Goal: Task Accomplishment & Management: Complete application form

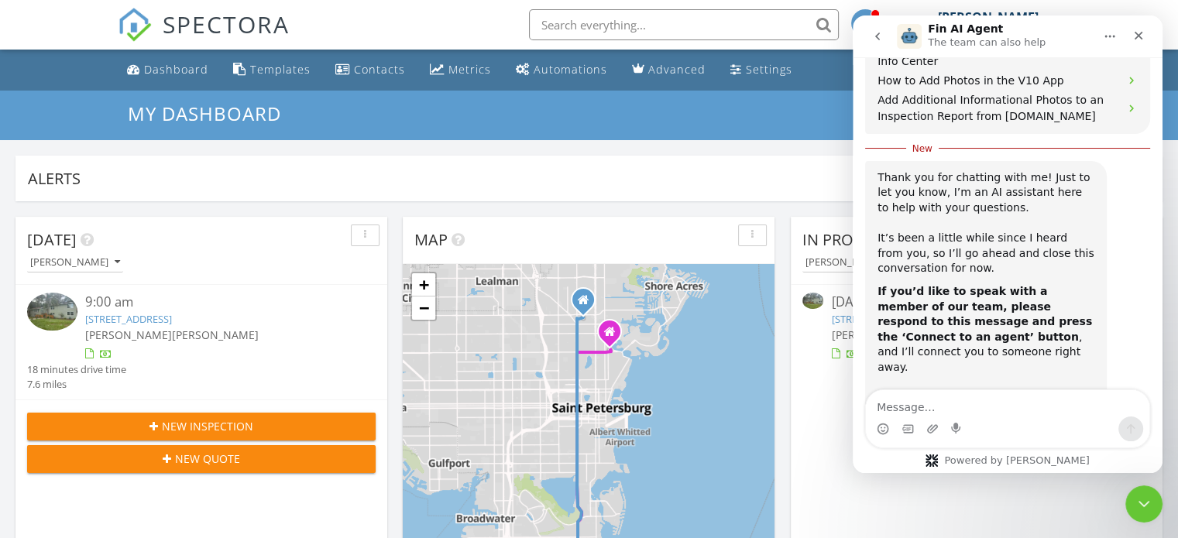
scroll to position [1314, 0]
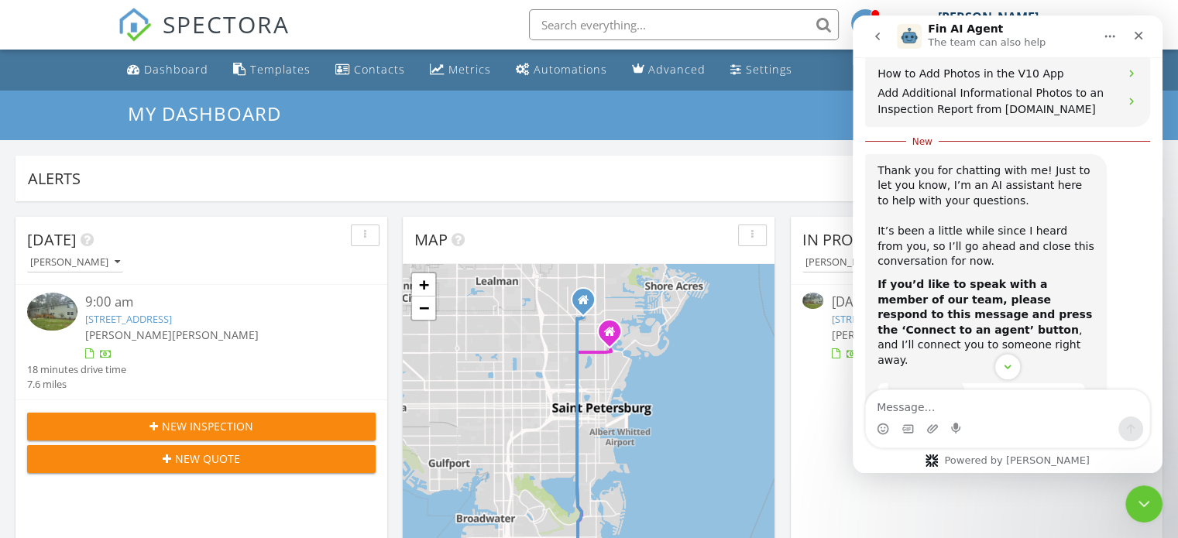
click at [312, 403] on div "New Inspection New Quote" at bounding box center [201, 442] width 372 height 86
click at [1137, 37] on icon "Close" at bounding box center [1138, 36] width 9 height 9
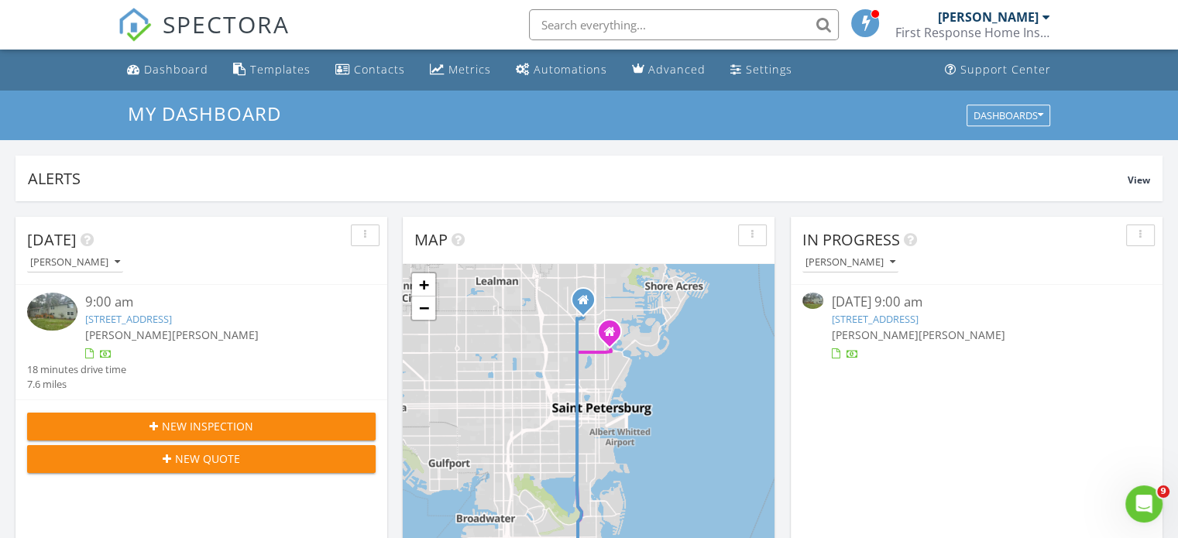
scroll to position [1496, 0]
click at [172, 321] on link "1320 Coral Way S, St. Petersburg, FL 33705" at bounding box center [128, 319] width 87 height 14
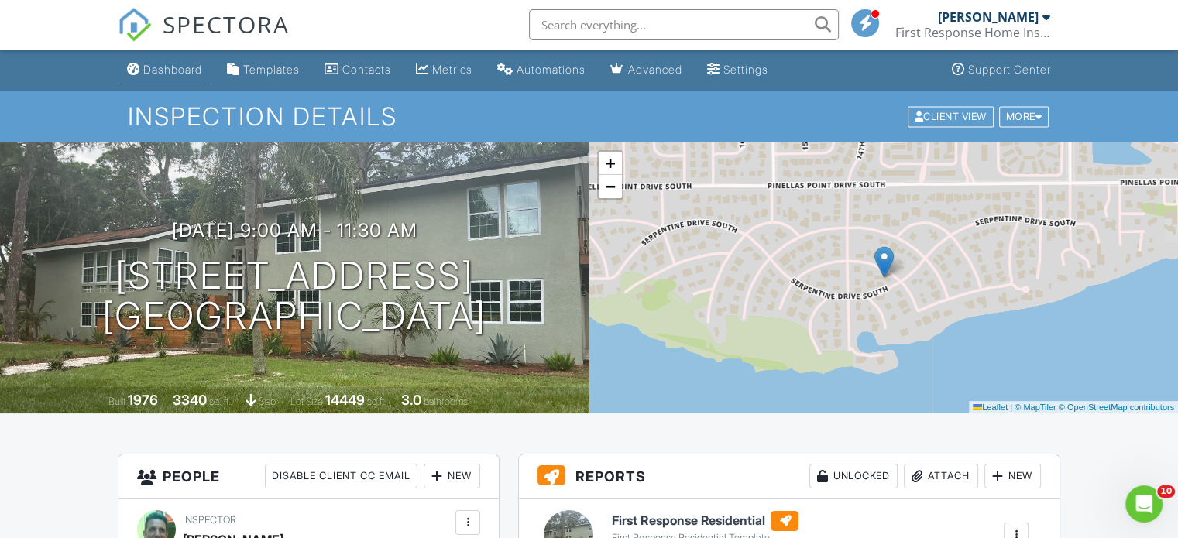
click at [163, 65] on div "Dashboard" at bounding box center [172, 69] width 59 height 13
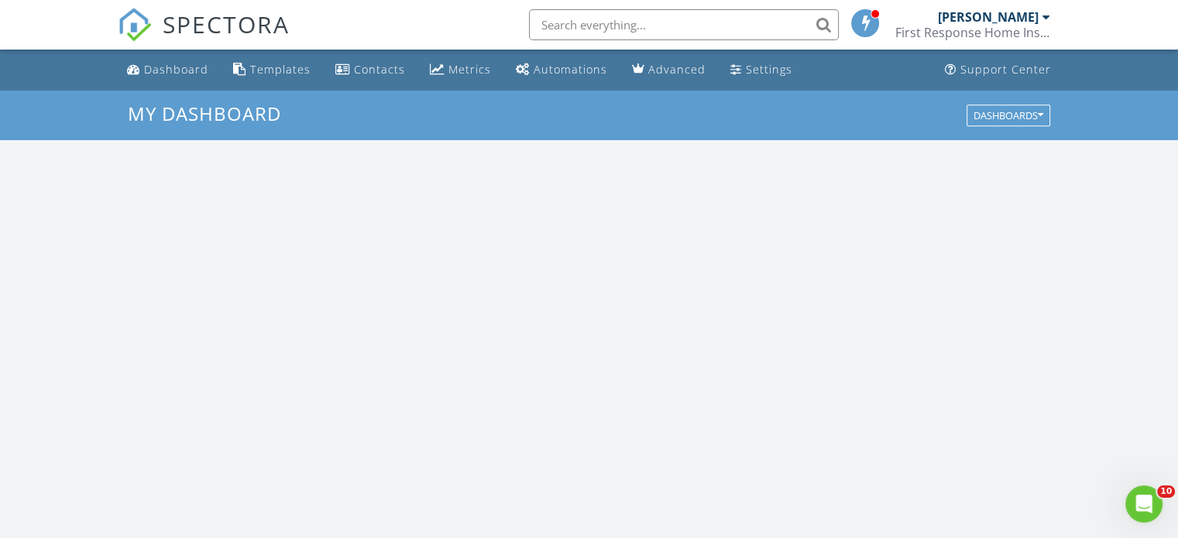
scroll to position [1433, 1202]
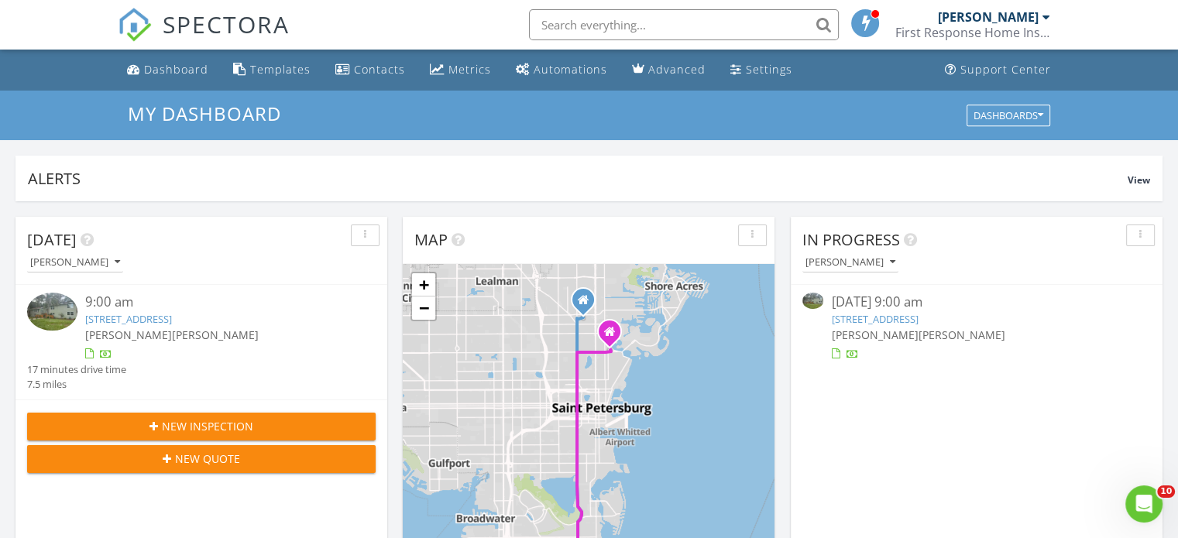
click at [172, 313] on link "1320 Coral Way S, St. Petersburg, FL 33705" at bounding box center [128, 319] width 87 height 14
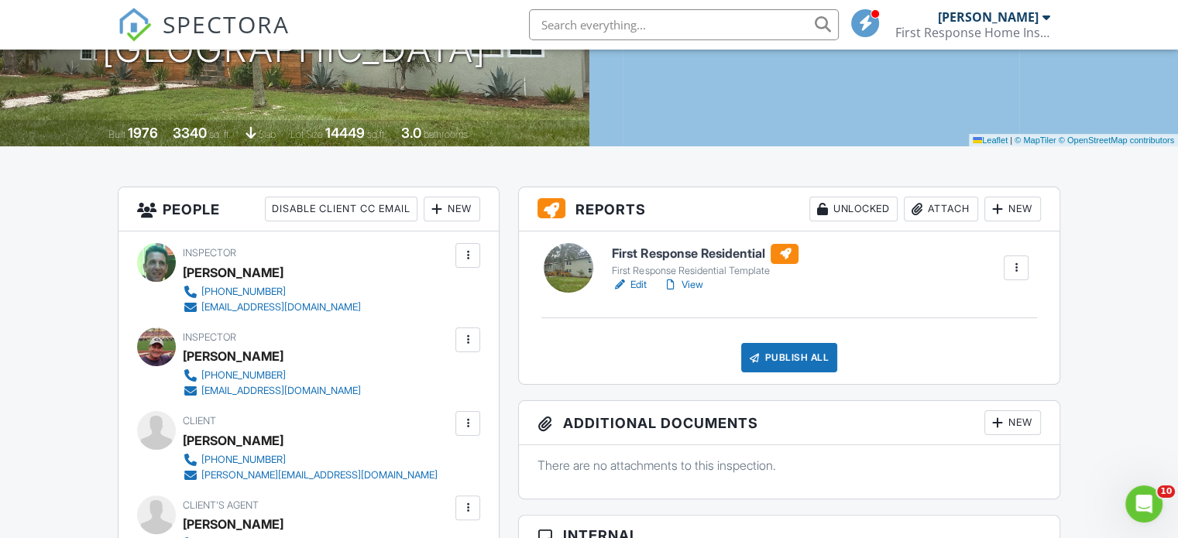
scroll to position [314, 0]
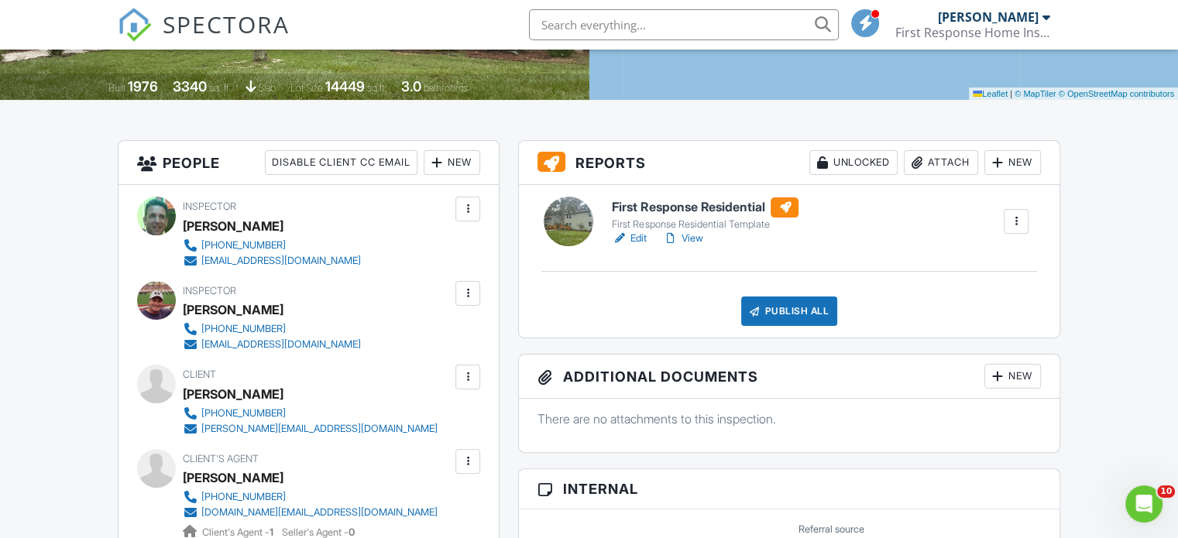
click at [698, 241] on link "View" at bounding box center [682, 238] width 40 height 15
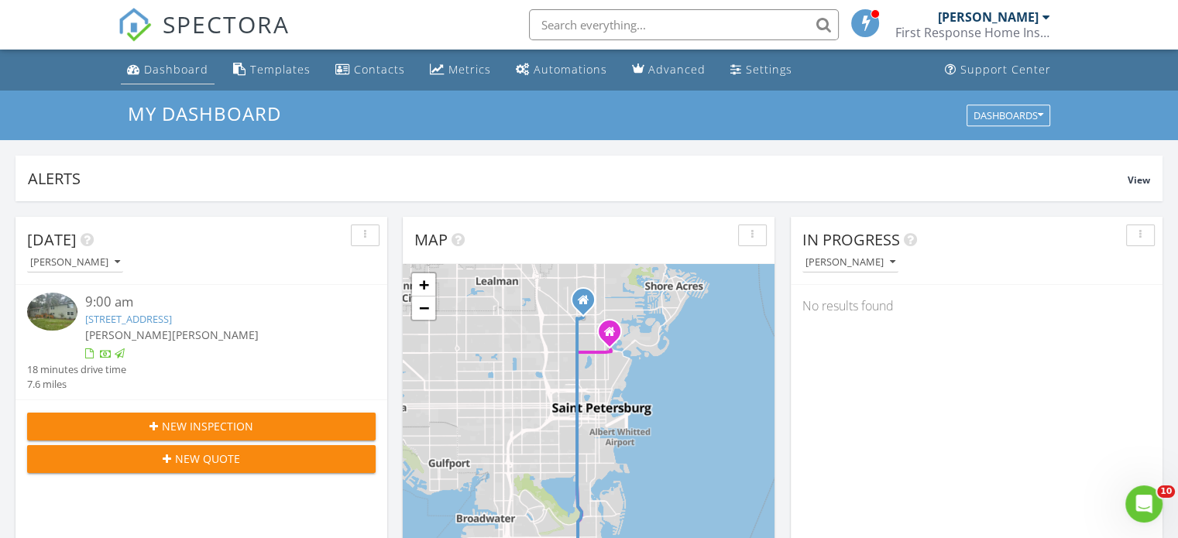
click at [164, 74] on div "Dashboard" at bounding box center [176, 69] width 64 height 15
click at [993, 22] on div "[PERSON_NAME]" at bounding box center [988, 16] width 101 height 15
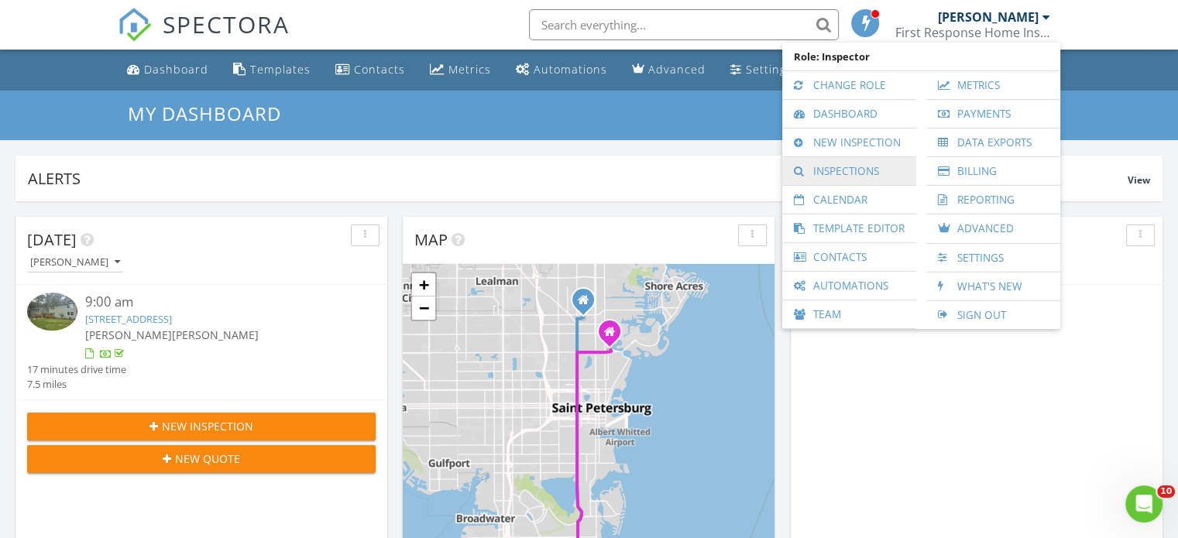
click at [856, 170] on link "Inspections" at bounding box center [849, 171] width 118 height 28
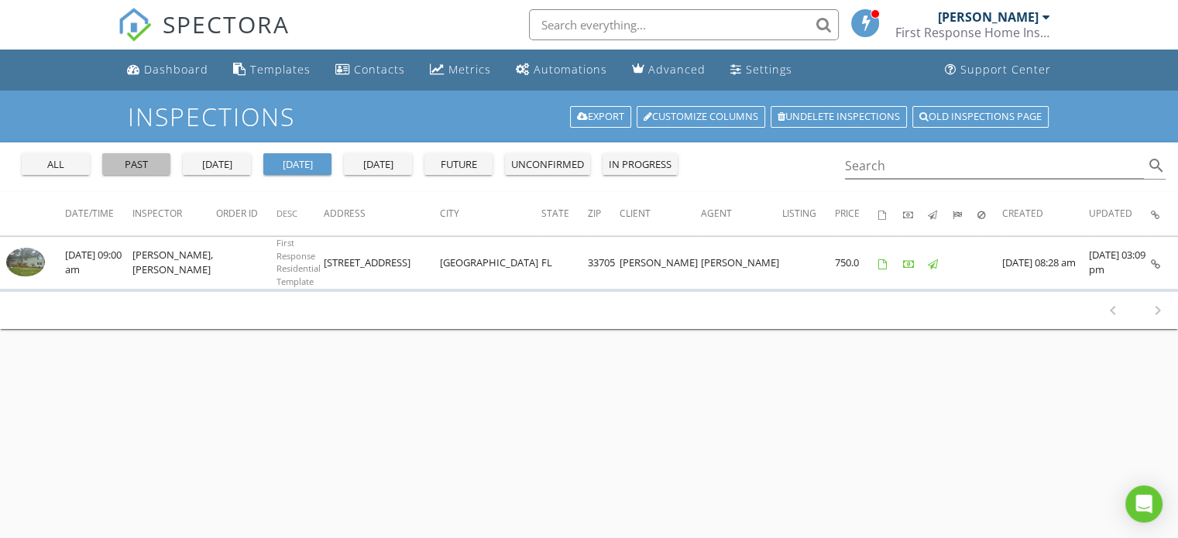
click at [143, 165] on div "past" at bounding box center [136, 164] width 56 height 15
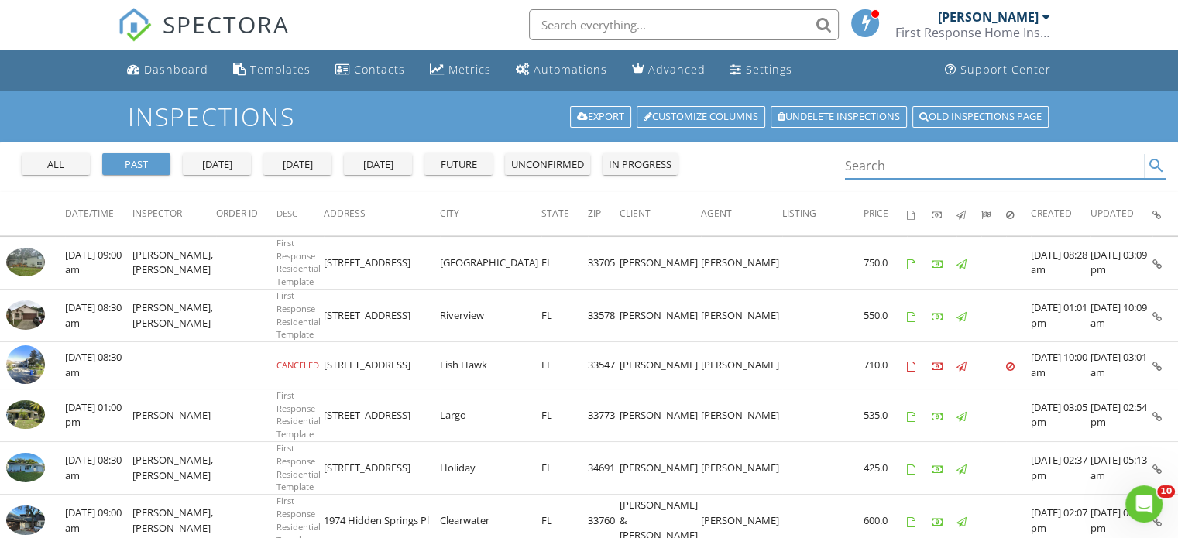
click at [866, 161] on input "Search" at bounding box center [995, 166] width 300 height 26
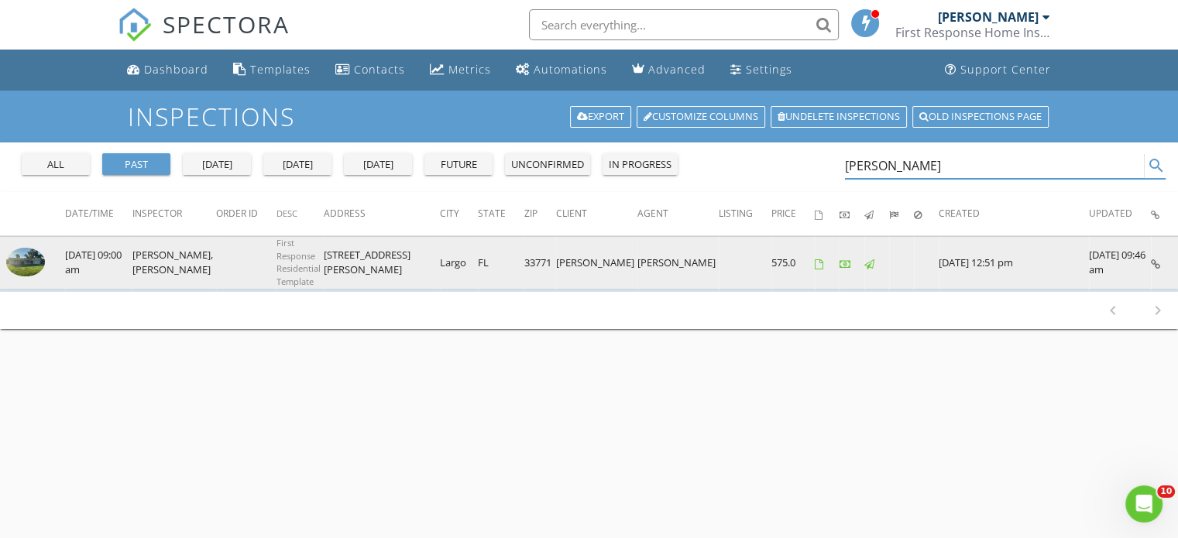
type input "[PERSON_NAME]"
click at [29, 255] on img at bounding box center [25, 262] width 39 height 29
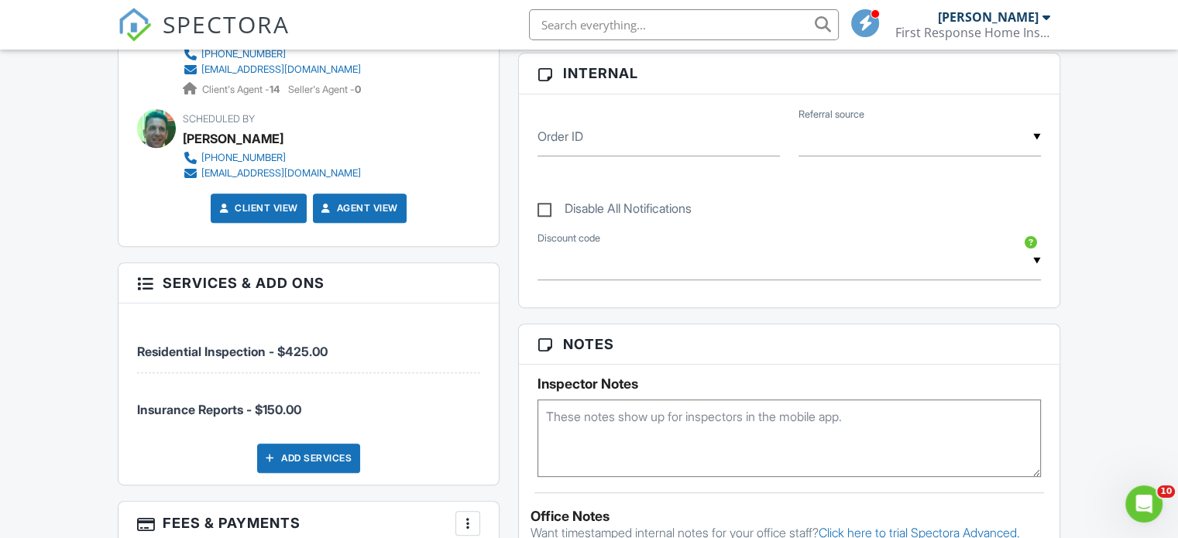
scroll to position [941, 0]
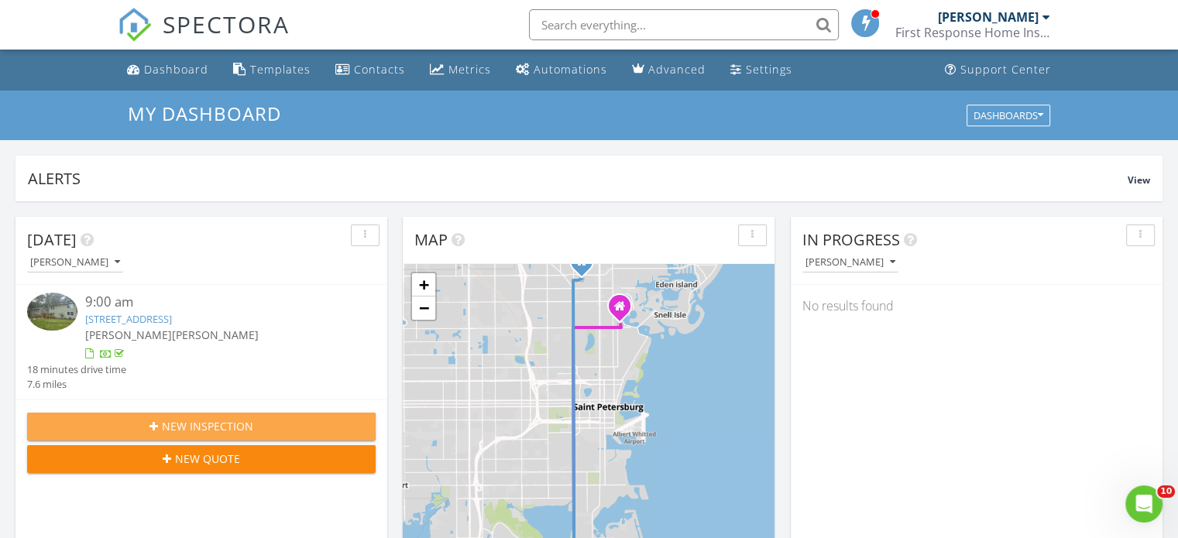
click at [204, 428] on span "New Inspection" at bounding box center [207, 426] width 91 height 16
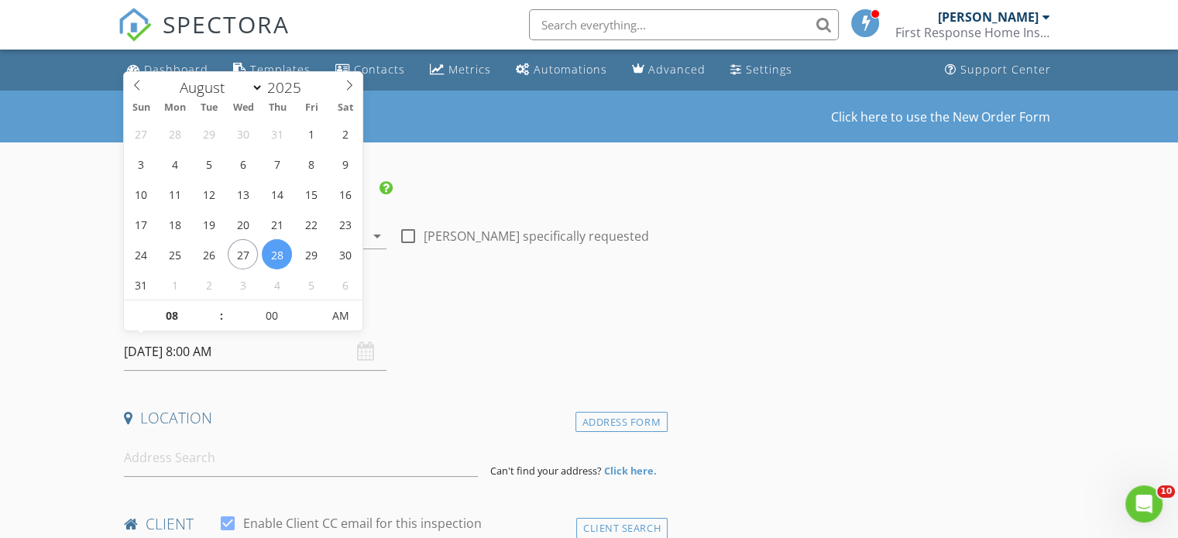
click at [180, 349] on input "[DATE] 8:00 AM" at bounding box center [255, 352] width 262 height 38
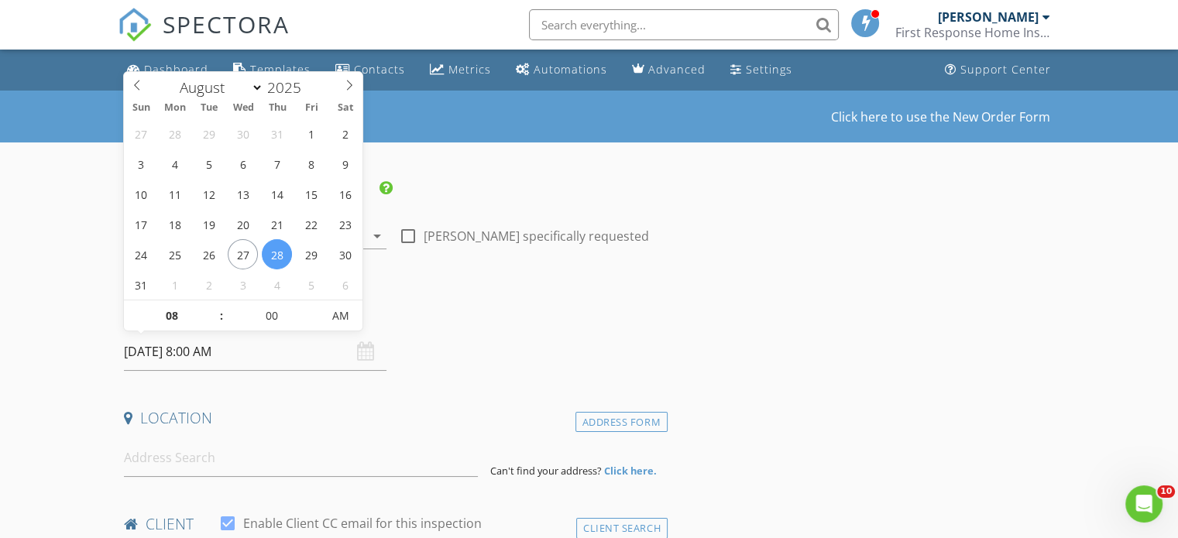
click at [211, 355] on input "[DATE] 8:00 AM" at bounding box center [255, 352] width 262 height 38
type input "09"
type input "[DATE] 9:00 AM"
click at [211, 305] on span at bounding box center [213, 307] width 11 height 15
type input "10"
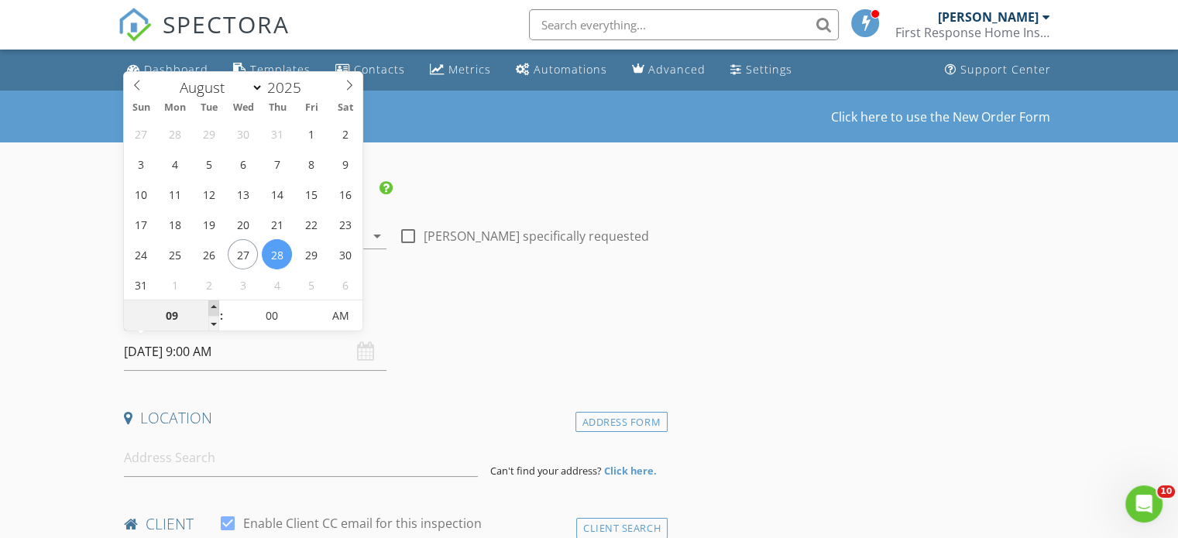
type input "[DATE] 10:00 AM"
click at [211, 305] on span at bounding box center [213, 307] width 11 height 15
type input "11"
type input "[DATE] 11:00 AM"
click at [211, 305] on span at bounding box center [213, 307] width 11 height 15
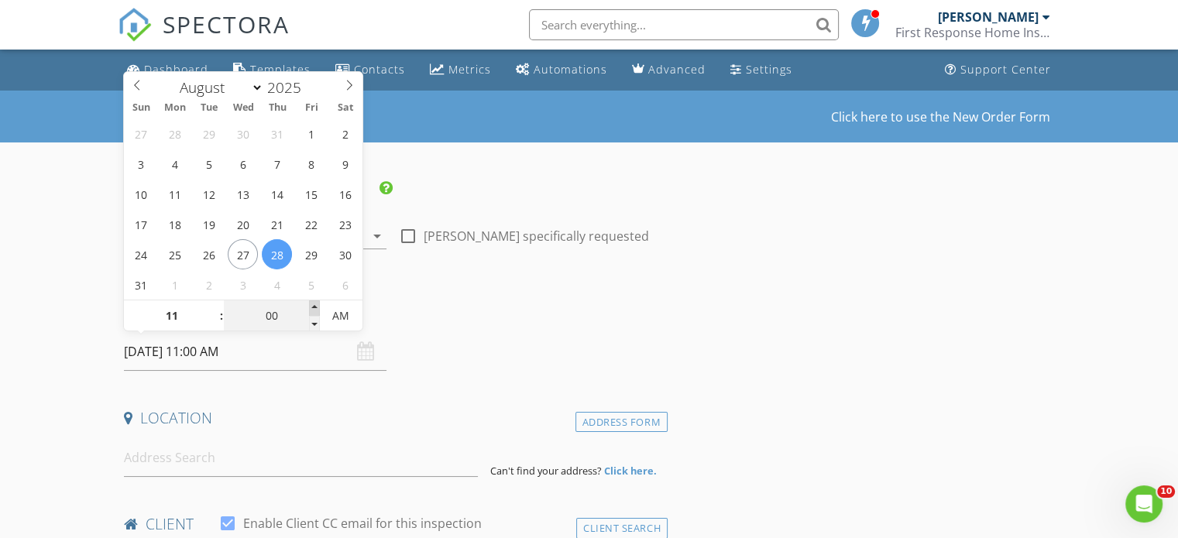
type input "05"
type input "08/28/2025 11:05 AM"
click at [313, 306] on span at bounding box center [314, 307] width 11 height 15
type input "10"
type input "08/28/2025 11:10 AM"
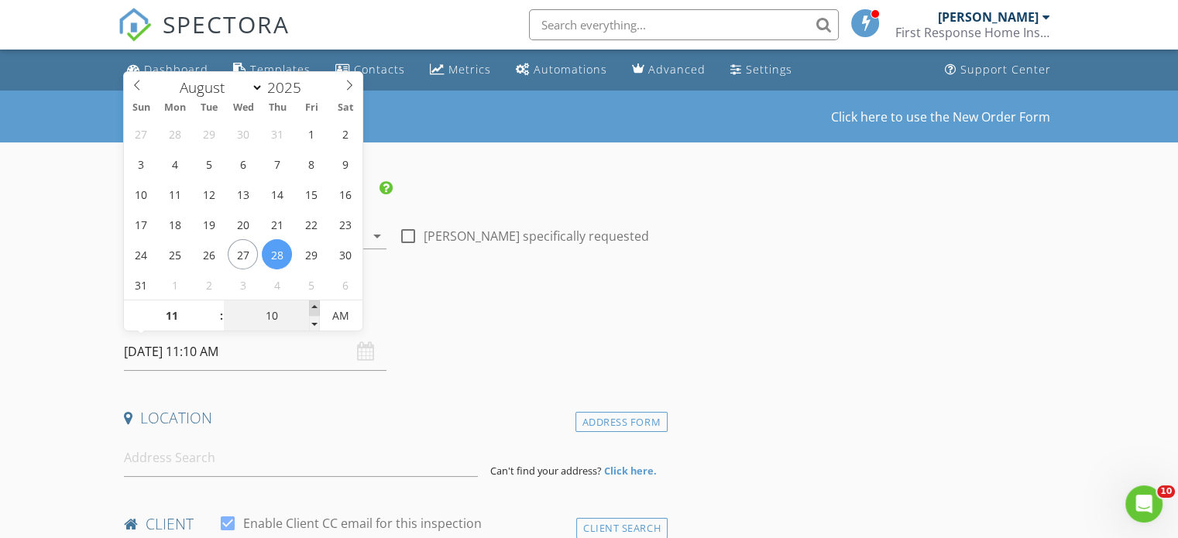
click at [313, 306] on span at bounding box center [314, 307] width 11 height 15
type input "15"
type input "08/28/2025 11:15 AM"
click at [313, 306] on span at bounding box center [314, 307] width 11 height 15
type input "20"
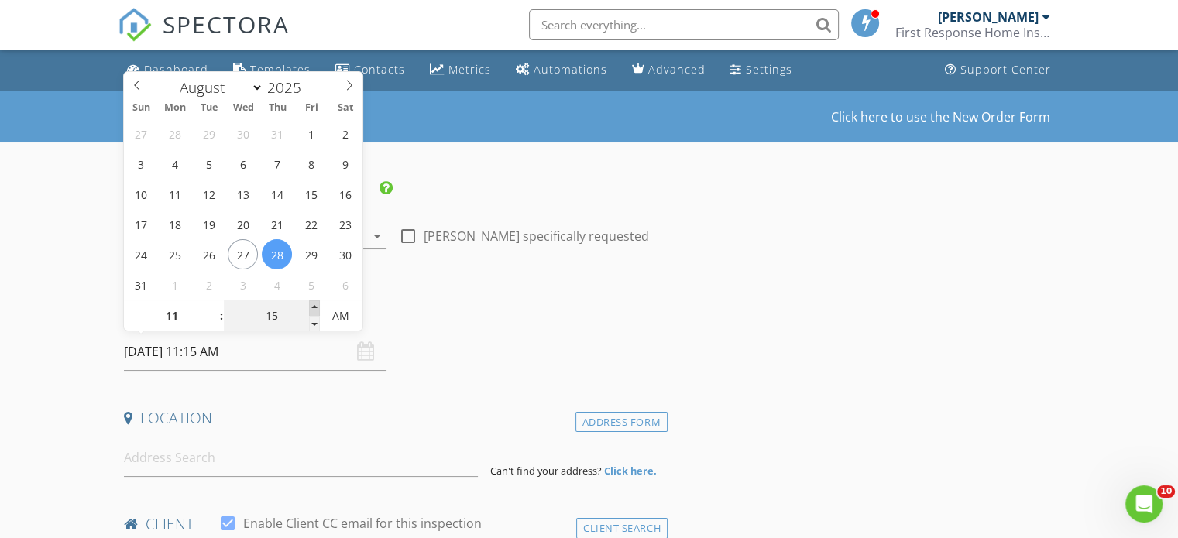
type input "08/28/2025 11:20 AM"
click at [313, 306] on span at bounding box center [314, 307] width 11 height 15
type input "25"
type input "08/28/2025 11:25 AM"
click at [313, 306] on span at bounding box center [314, 307] width 11 height 15
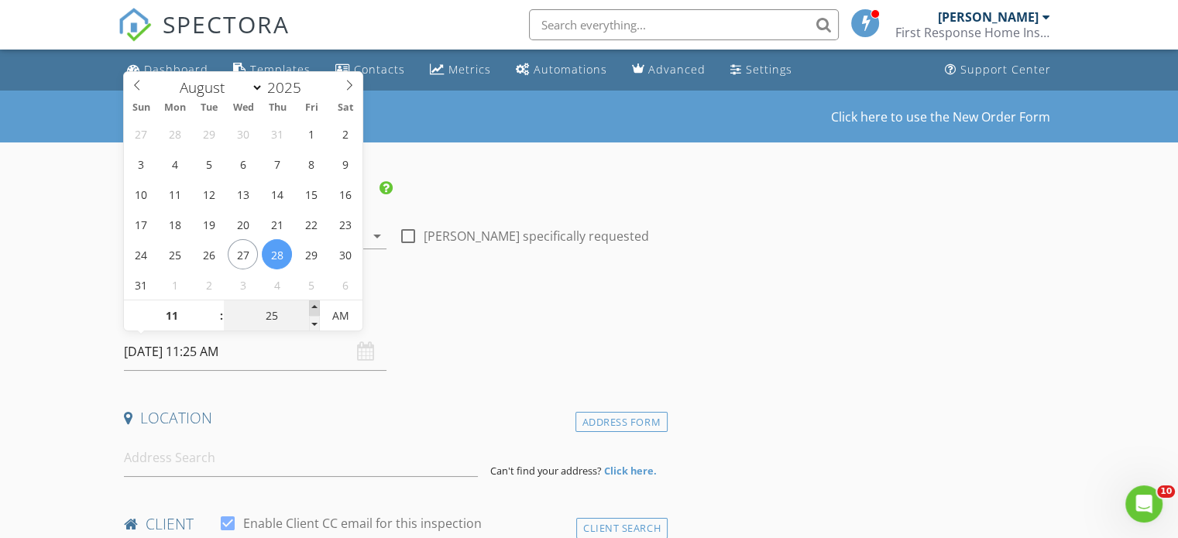
type input "30"
type input "08/28/2025 11:30 AM"
click at [313, 306] on span at bounding box center [314, 307] width 11 height 15
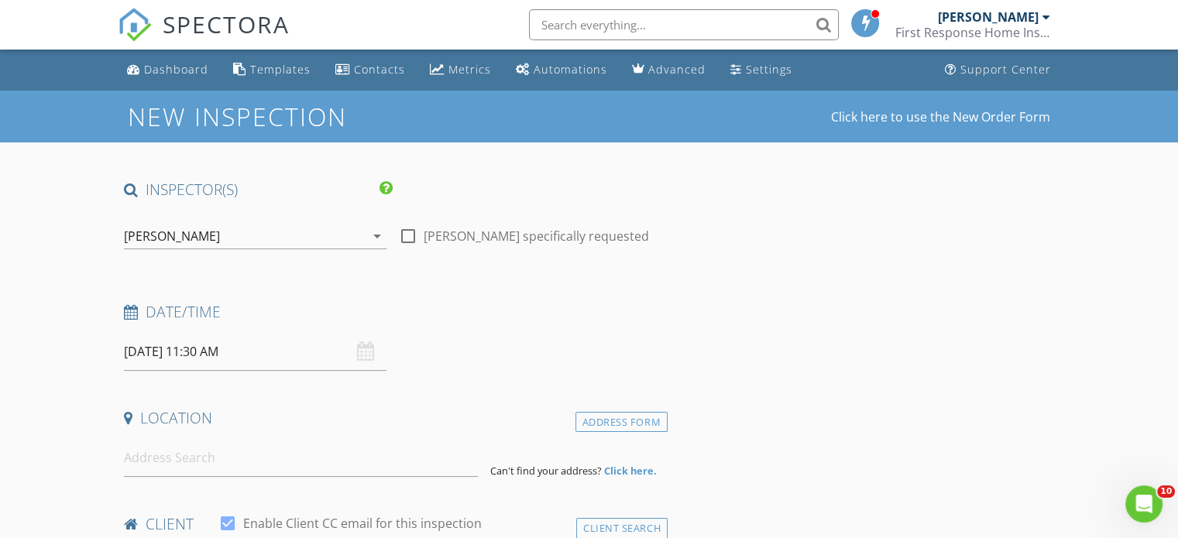
click at [429, 312] on h4 "Date/Time" at bounding box center [392, 312] width 537 height 20
click at [191, 454] on input at bounding box center [301, 458] width 354 height 38
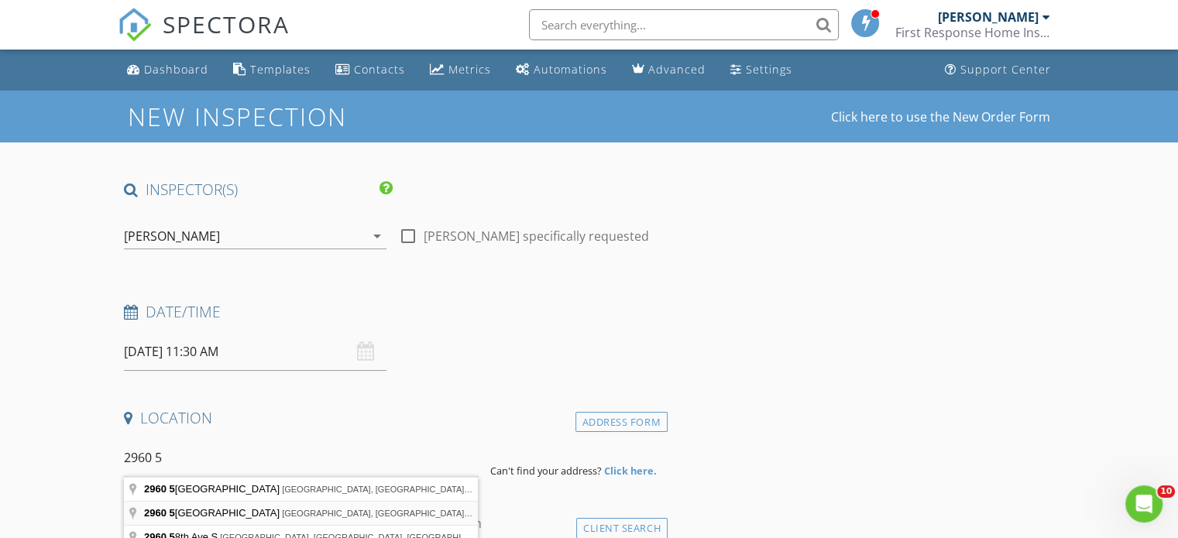
type input "2960 59th Street South, Gulfport, FL, USA"
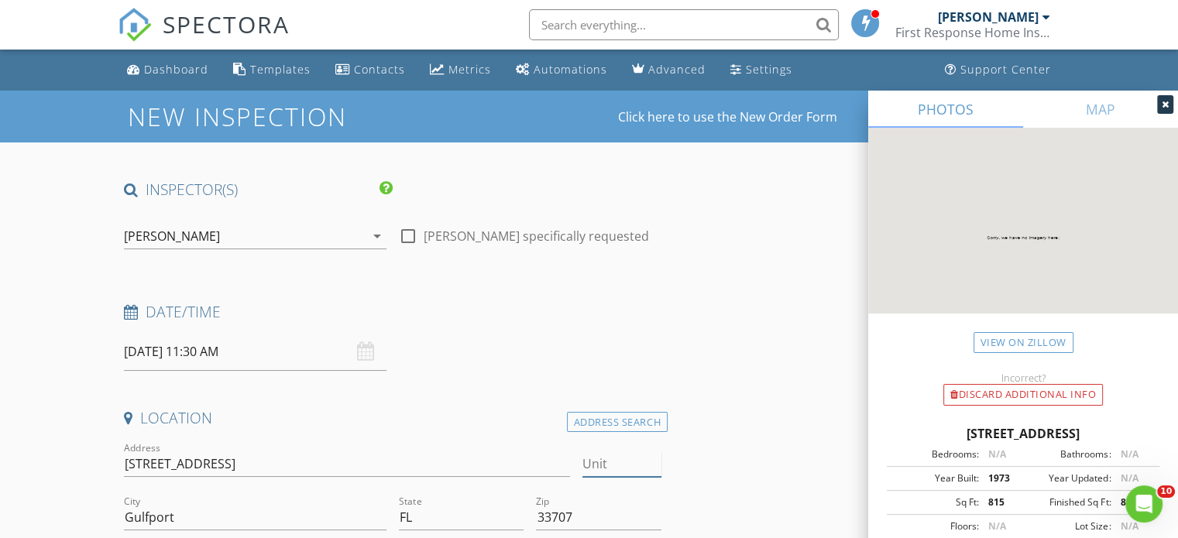
click at [619, 454] on input "Unit" at bounding box center [621, 464] width 79 height 26
type input "303"
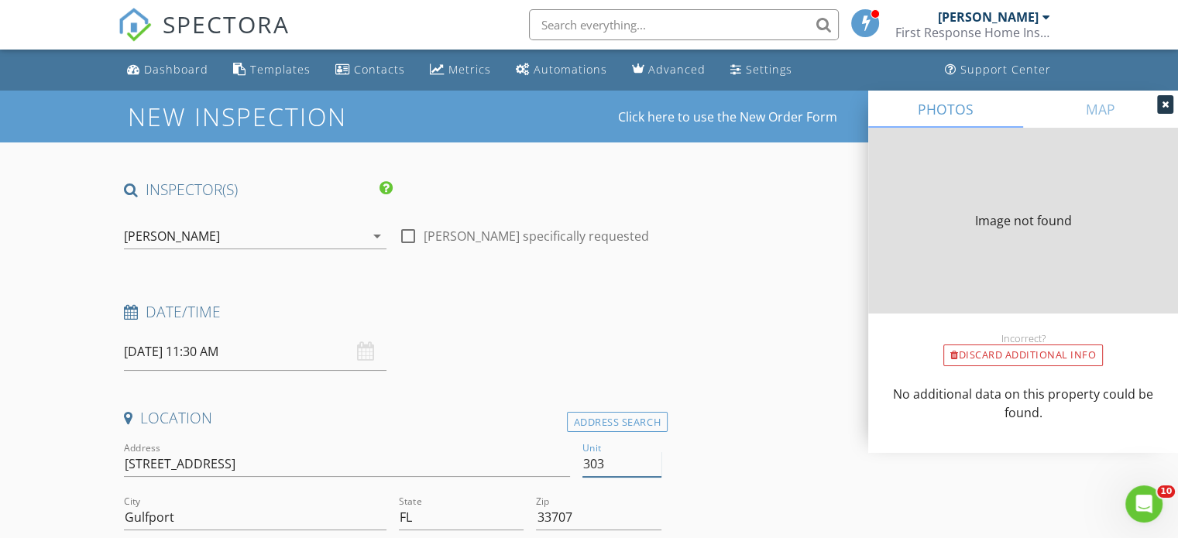
type input "1060"
type input "1973"
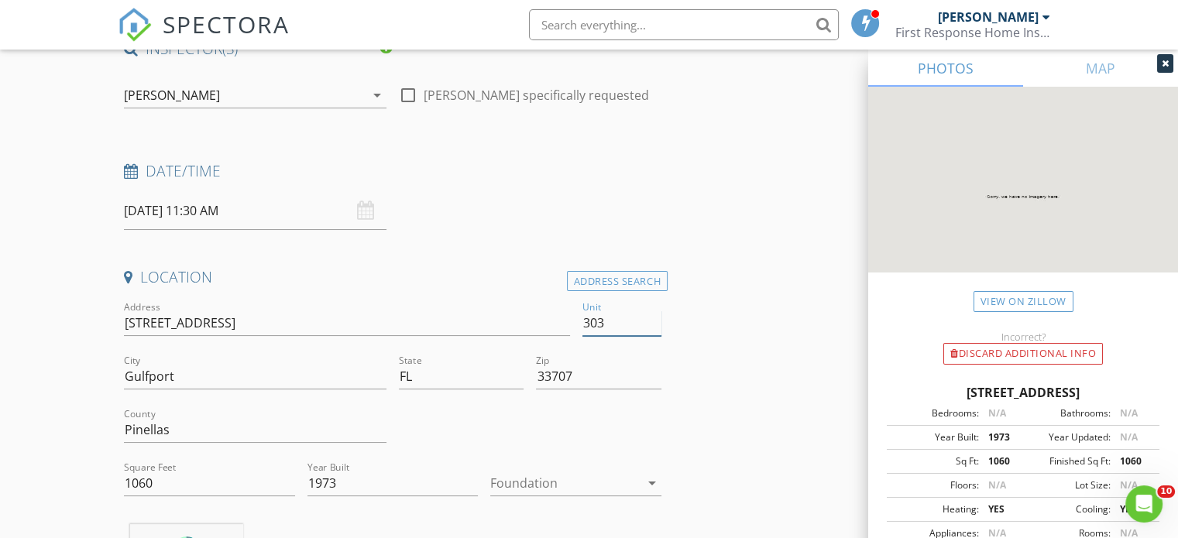
scroll to position [142, 0]
type input "303"
click at [653, 481] on icon "arrow_drop_down" at bounding box center [652, 482] width 19 height 19
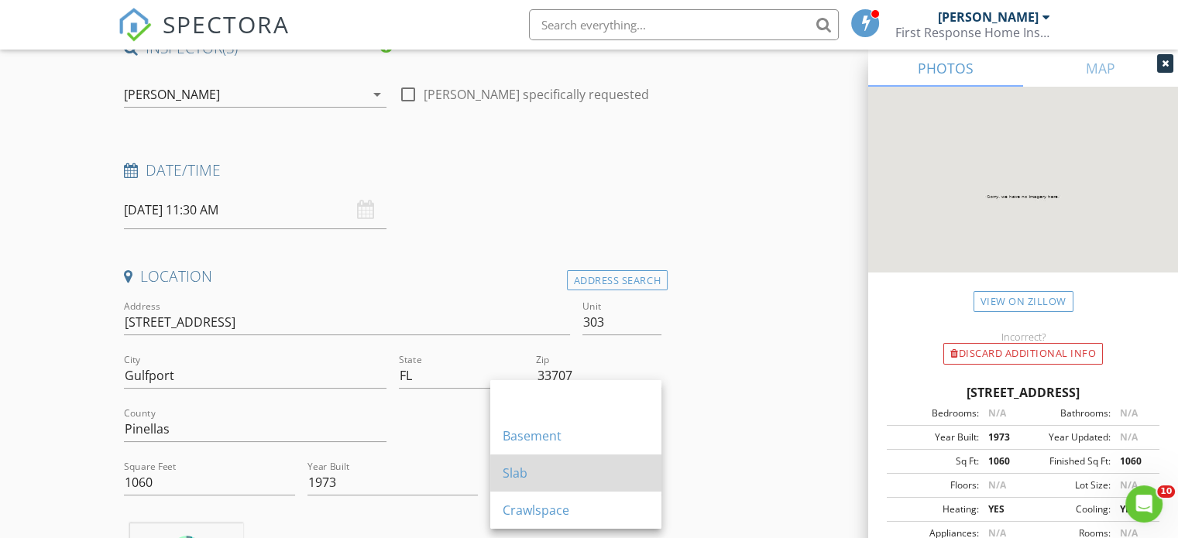
click at [586, 480] on div "Slab" at bounding box center [575, 473] width 146 height 19
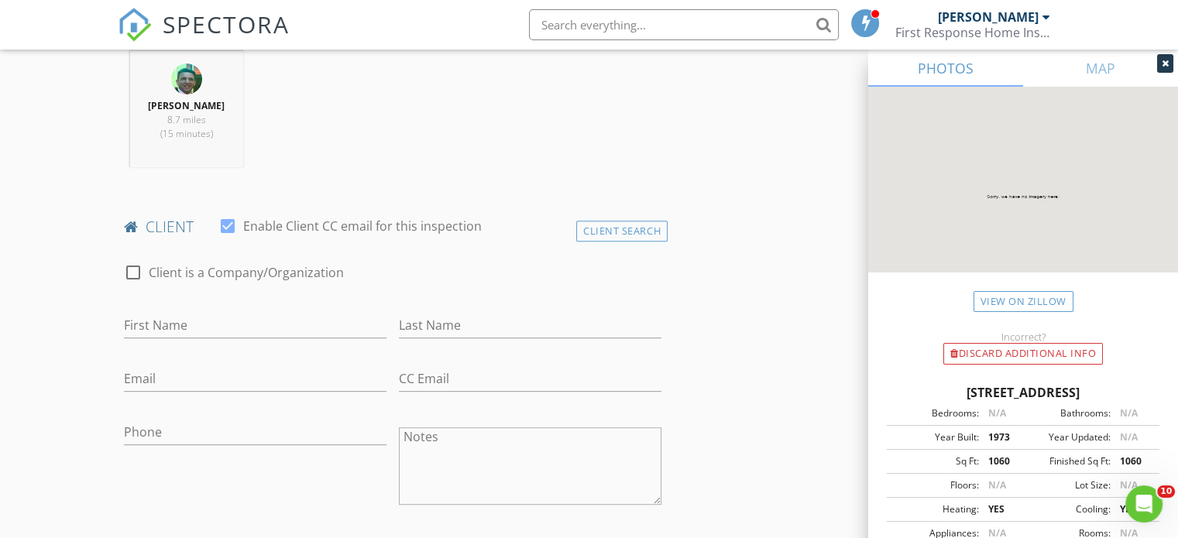
scroll to position [638, 0]
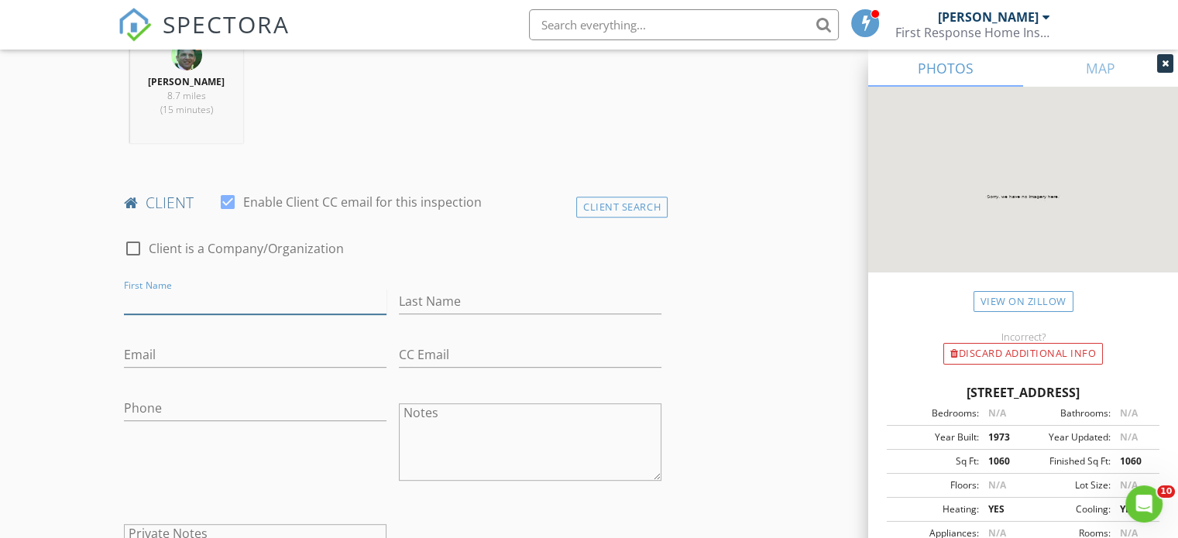
click at [197, 297] on input "First Name" at bounding box center [255, 302] width 262 height 26
click at [227, 303] on input "Brent & Melisa" at bounding box center [255, 302] width 262 height 26
type input "Brent & Melissa"
click at [422, 298] on input "Last Name" at bounding box center [530, 302] width 262 height 26
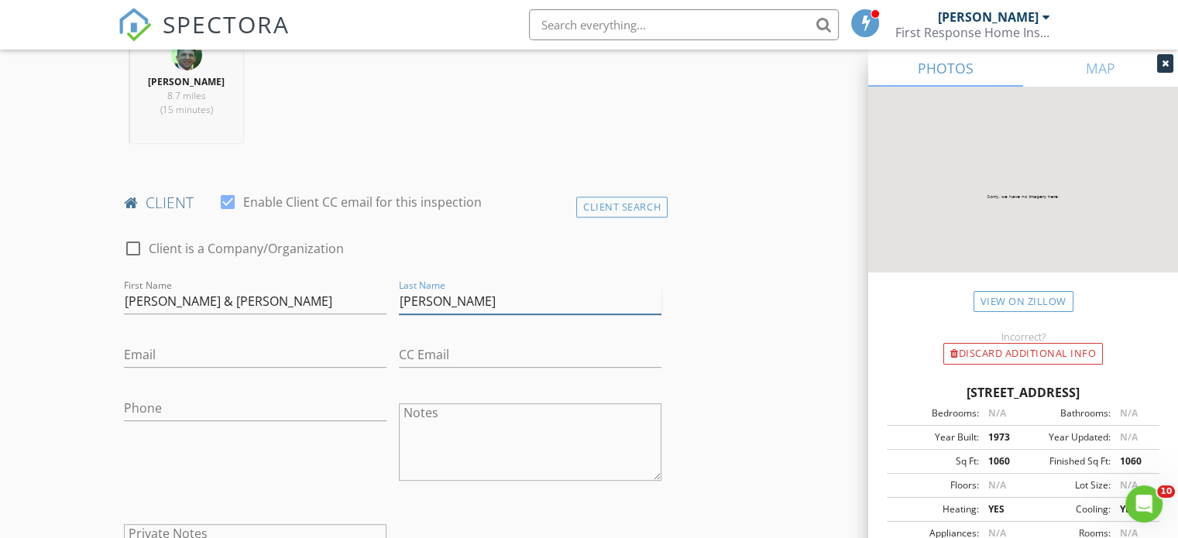
type input "Kimball"
click at [196, 359] on input "Email" at bounding box center [255, 355] width 262 height 26
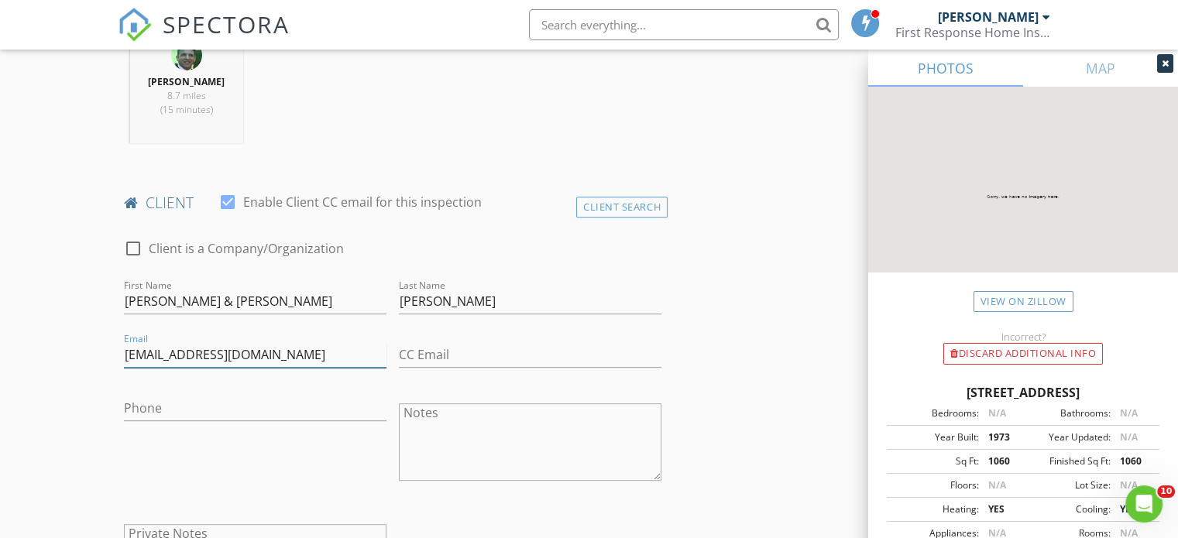
type input "brentkmbll@yahoo.com"
click at [165, 399] on input "Phone" at bounding box center [255, 409] width 262 height 26
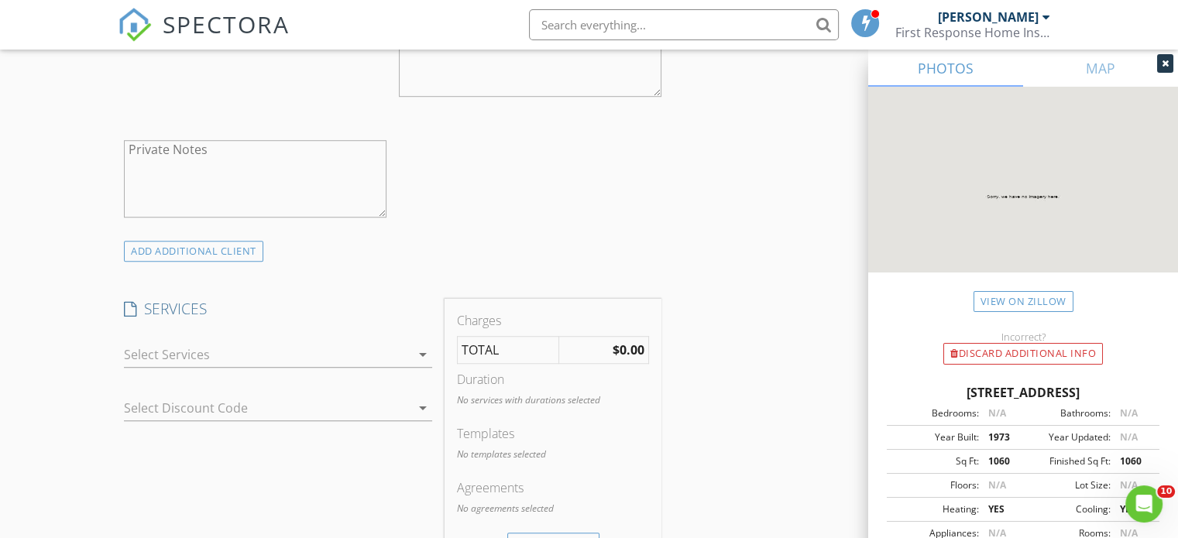
scroll to position [1040, 0]
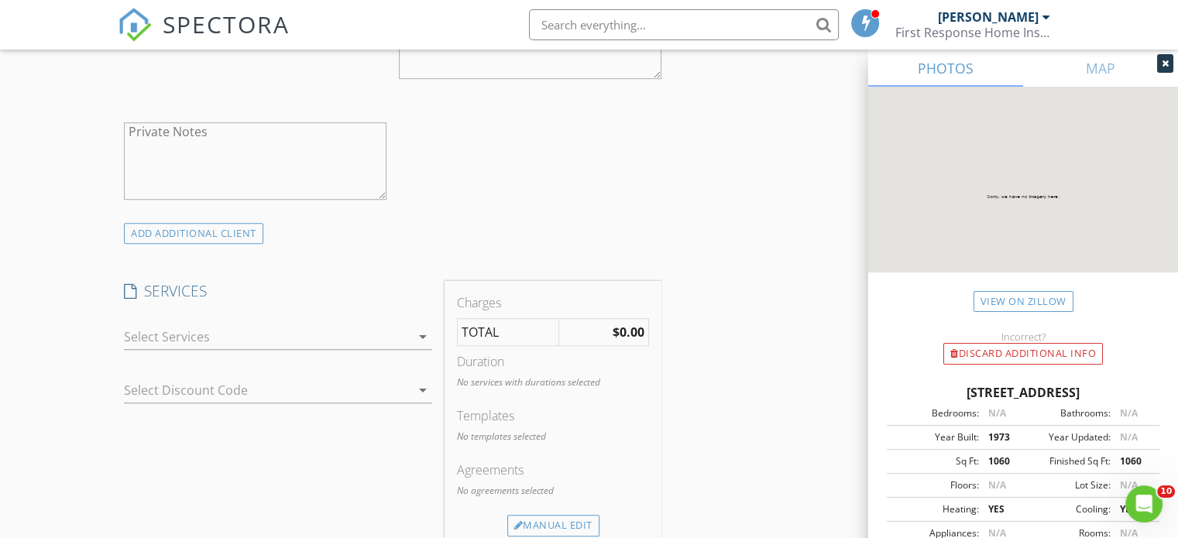
type input "517-265-9349"
click at [420, 336] on icon "arrow_drop_down" at bounding box center [422, 336] width 19 height 19
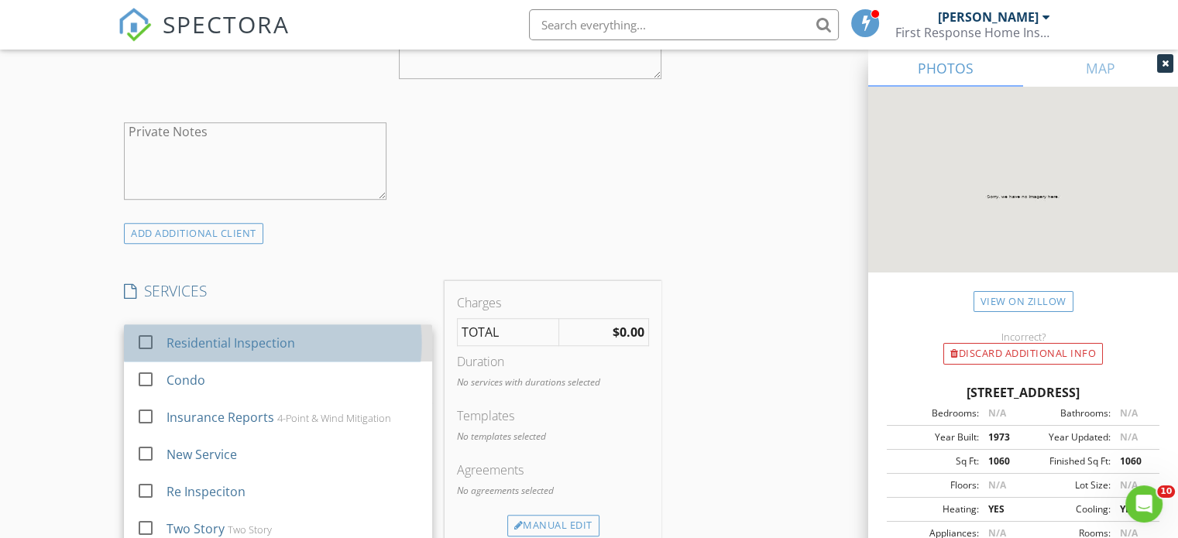
click at [343, 342] on div "Residential Inspection" at bounding box center [293, 342] width 254 height 31
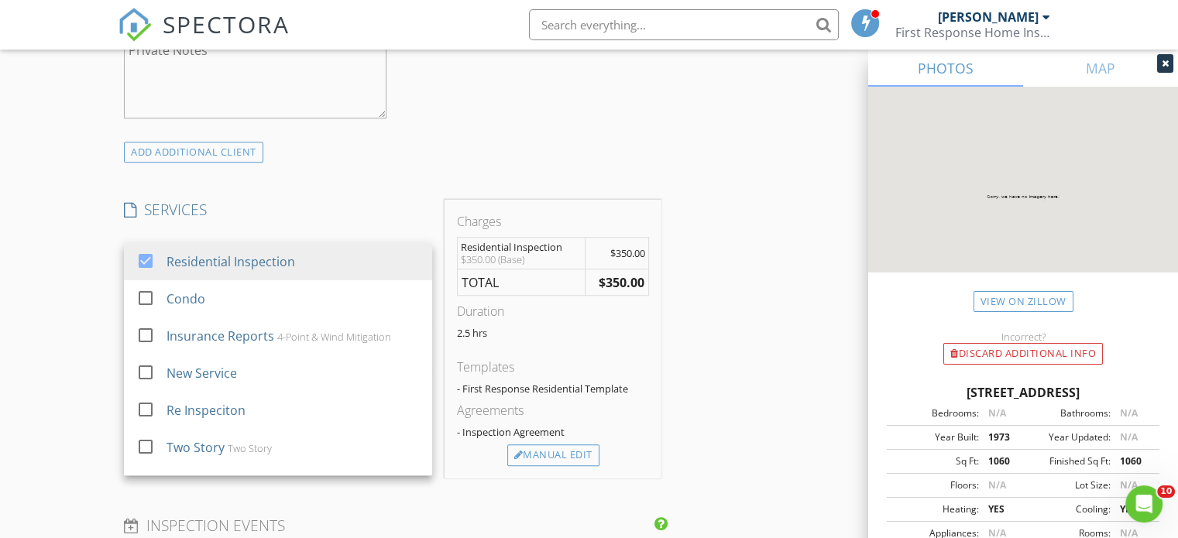
scroll to position [1188, 0]
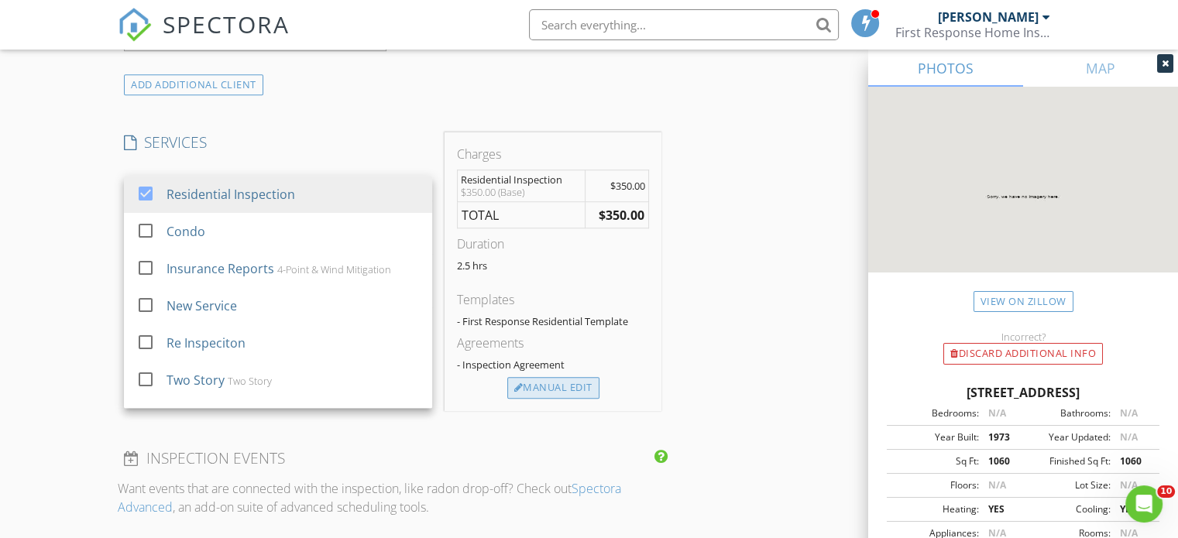
click at [564, 390] on div "Manual Edit" at bounding box center [553, 388] width 92 height 22
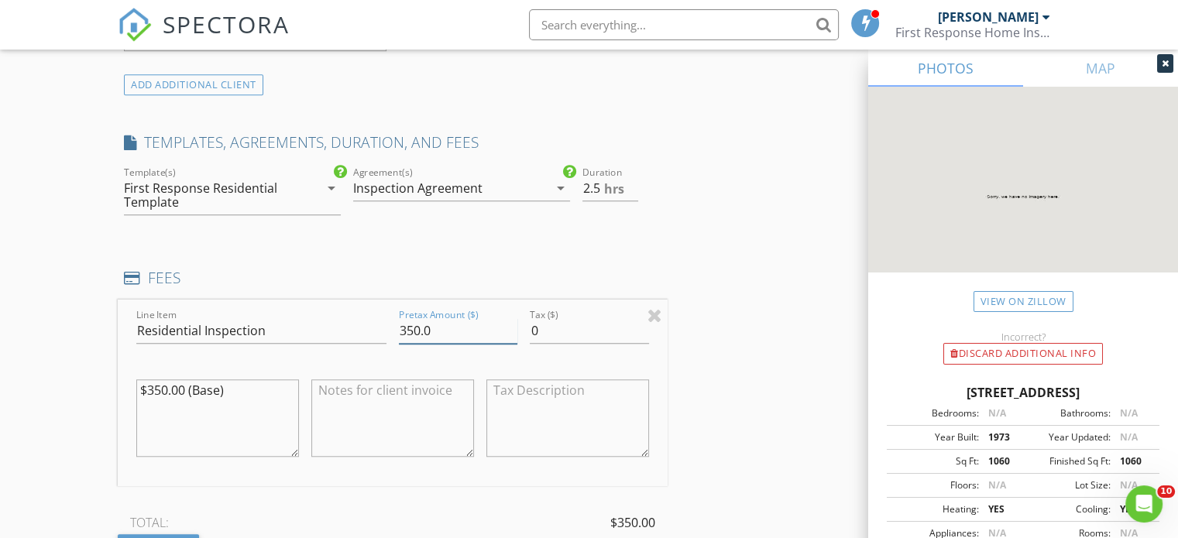
click at [431, 327] on input "350.0" at bounding box center [458, 331] width 118 height 26
type input "3"
type input "395"
click at [603, 183] on input "2.5" at bounding box center [610, 189] width 56 height 26
type input "2"
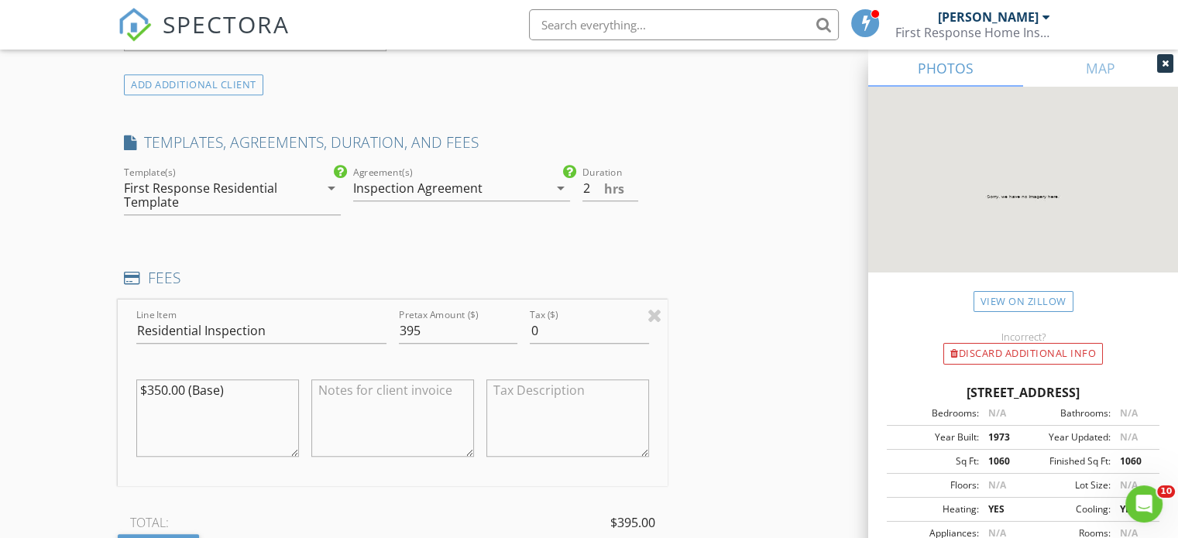
click at [725, 226] on div "INSPECTOR(S) check_box James Ohanian PRIMARY check_box_outline_blank Joe Kelley…" at bounding box center [589, 351] width 942 height 2721
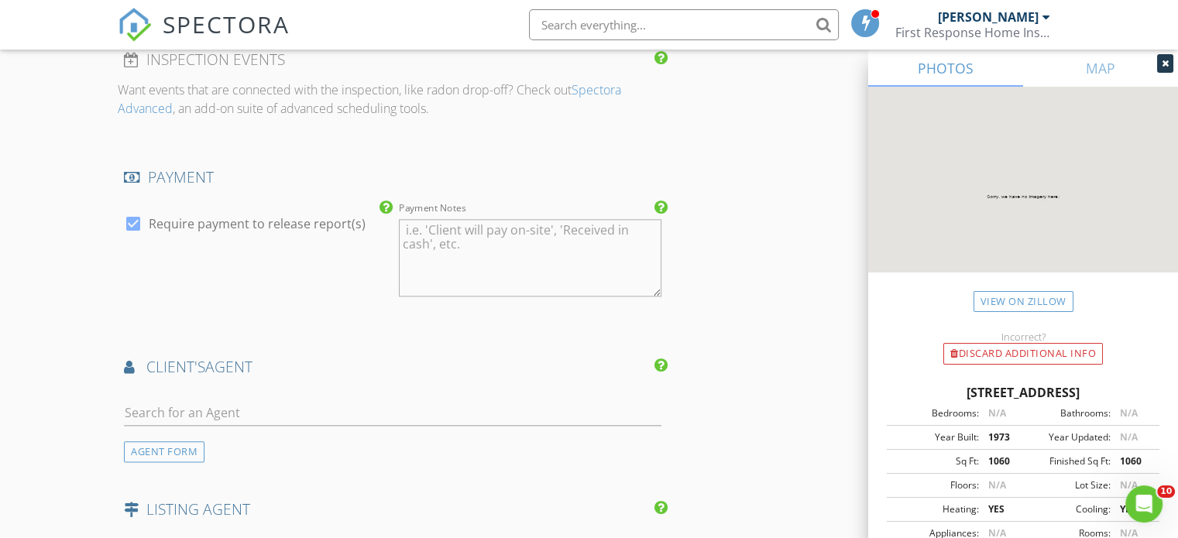
scroll to position [1833, 0]
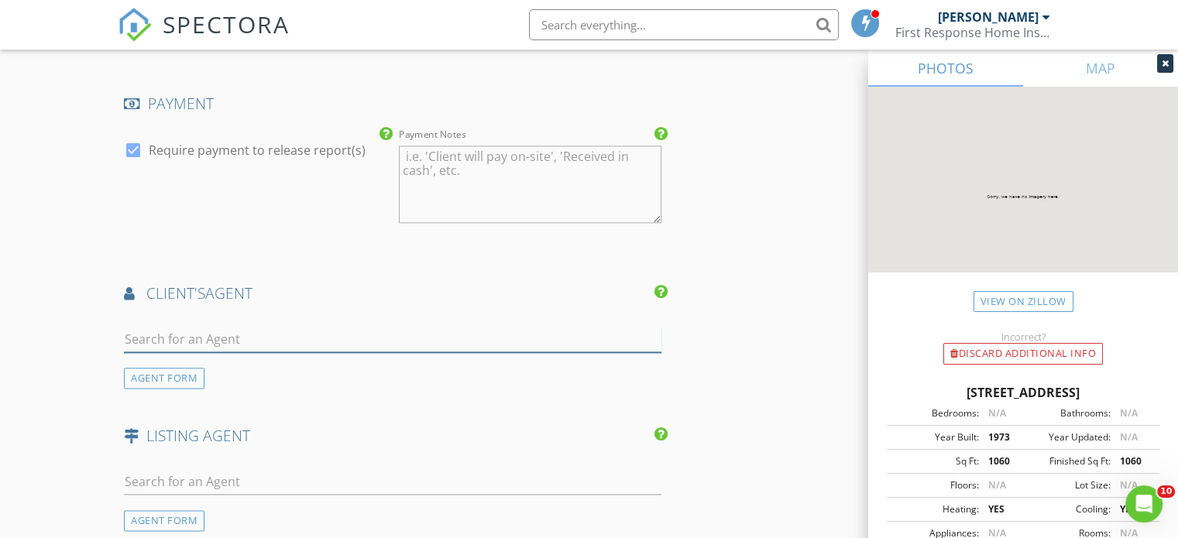
click at [166, 334] on input "text" at bounding box center [392, 340] width 537 height 26
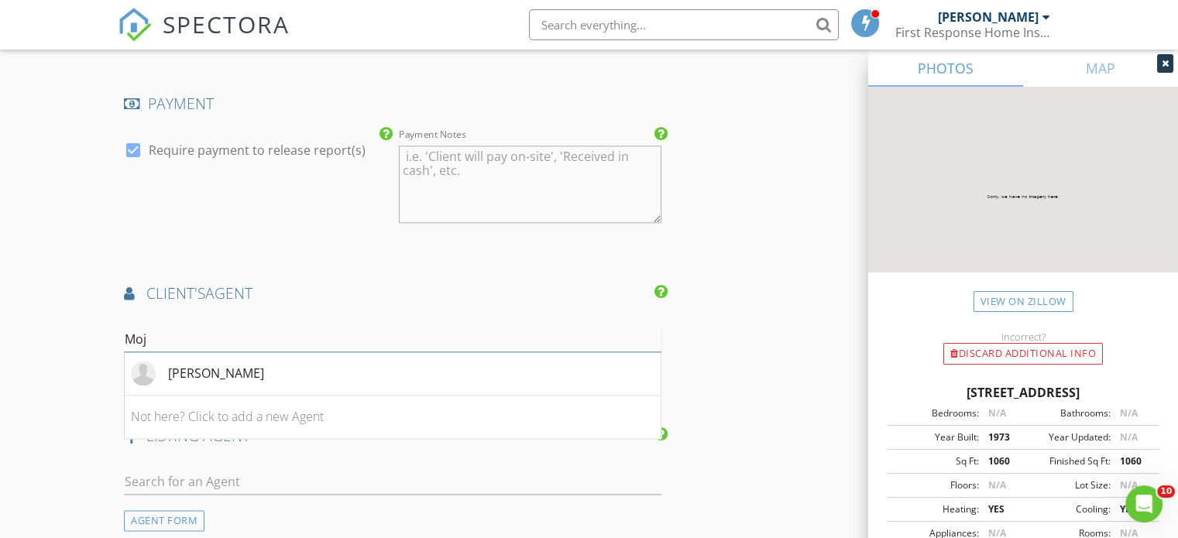
type input "Moje"
click at [259, 370] on li "Mojeh Unger" at bounding box center [393, 373] width 536 height 43
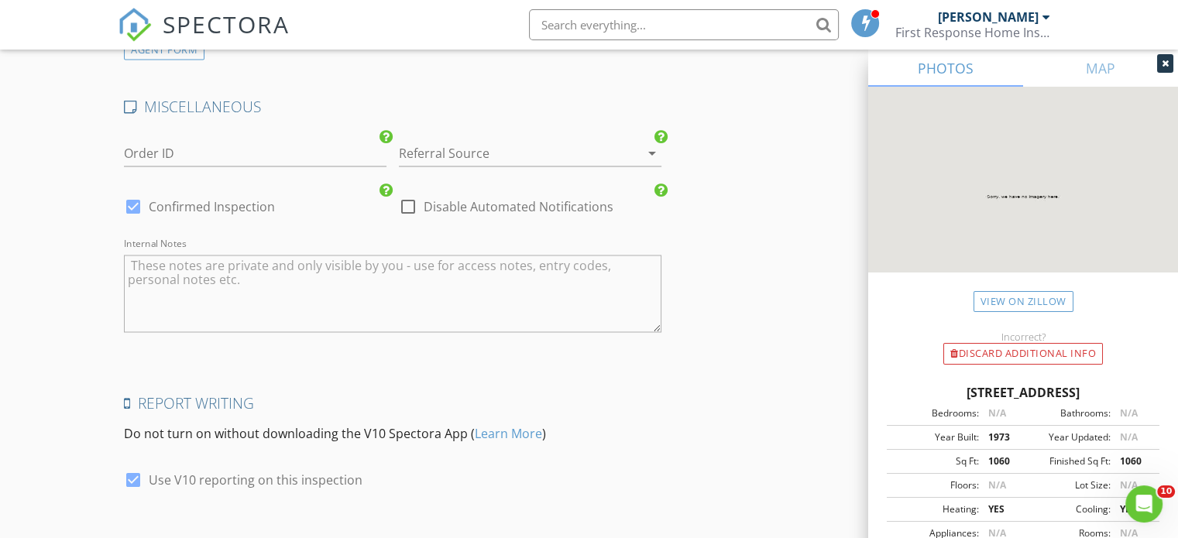
scroll to position [2747, 0]
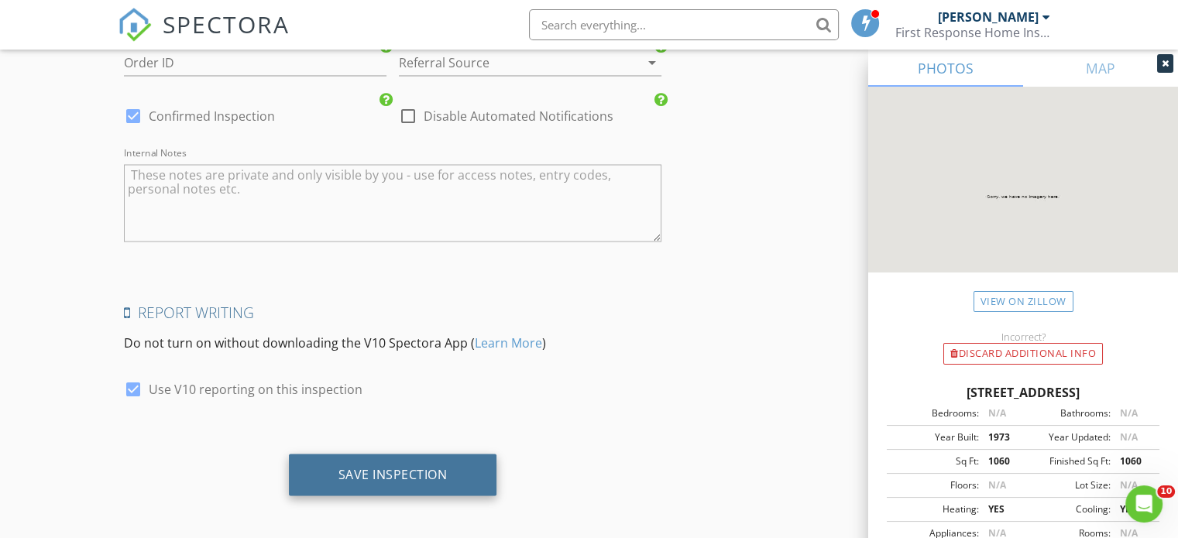
click at [378, 466] on div "Save Inspection" at bounding box center [392, 473] width 109 height 15
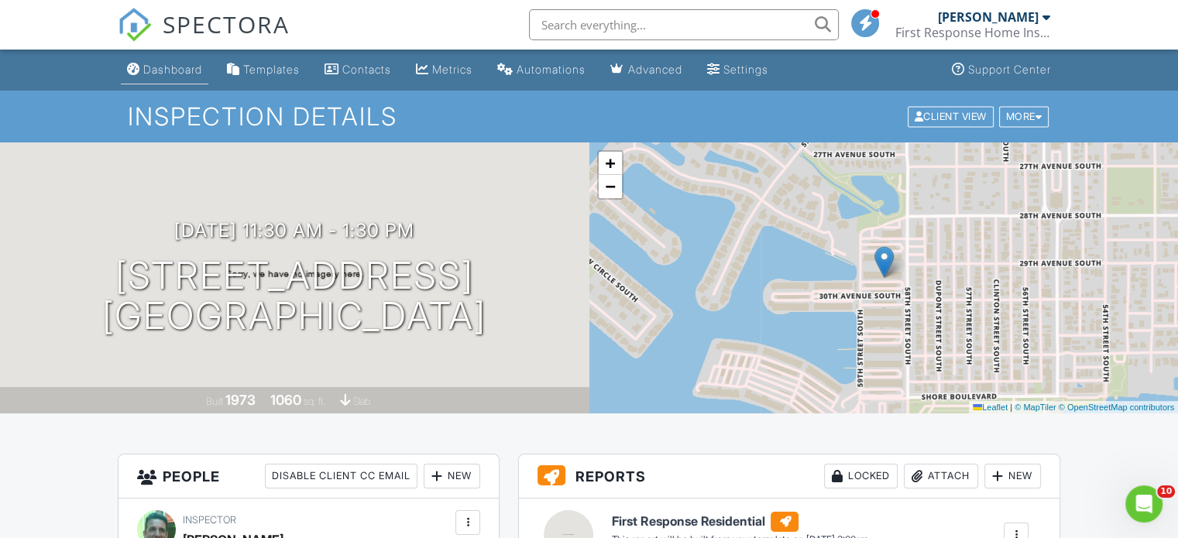
click at [159, 63] on div "Dashboard" at bounding box center [172, 69] width 59 height 13
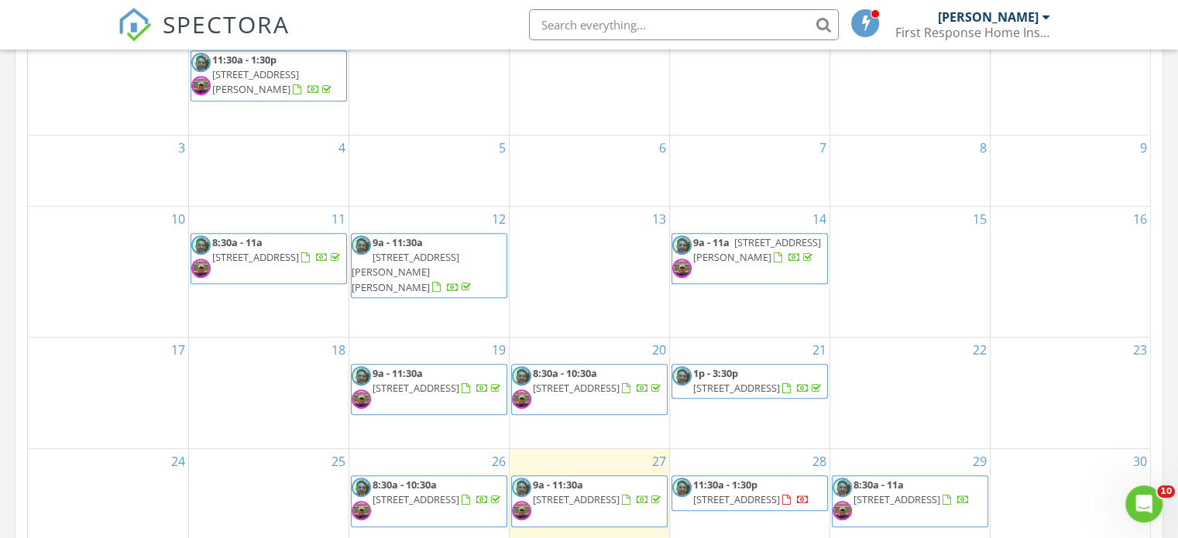
scroll to position [790, 0]
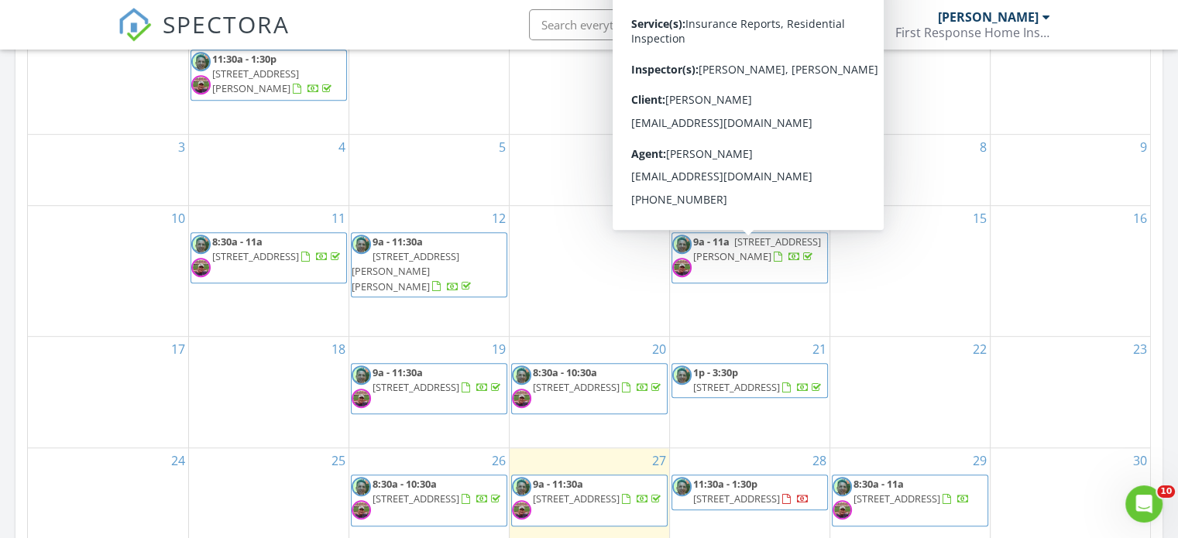
click at [1046, 189] on div "9" at bounding box center [1070, 170] width 160 height 70
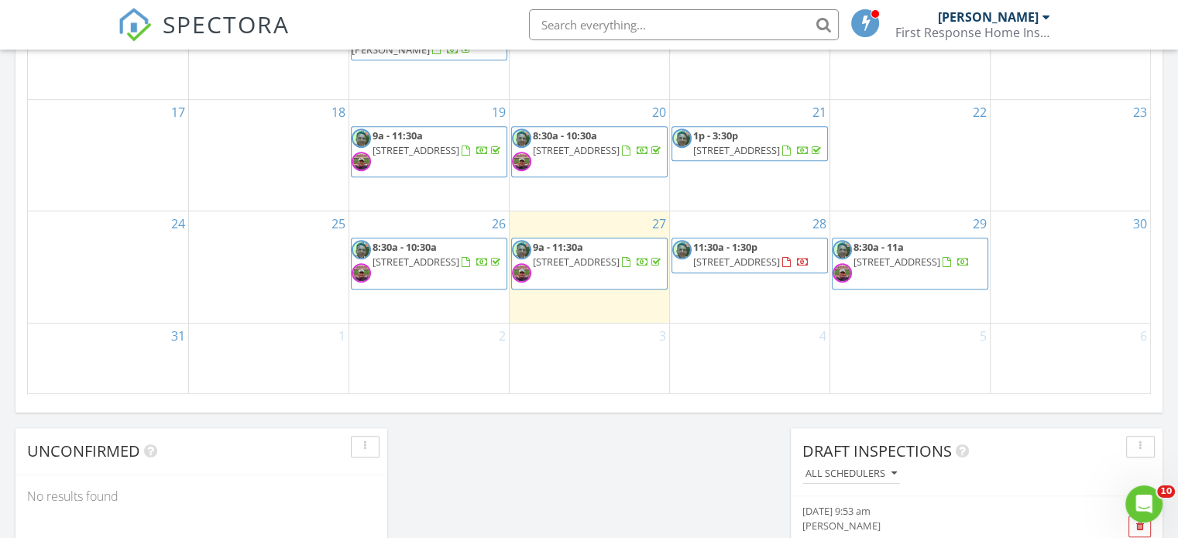
scroll to position [1044, 0]
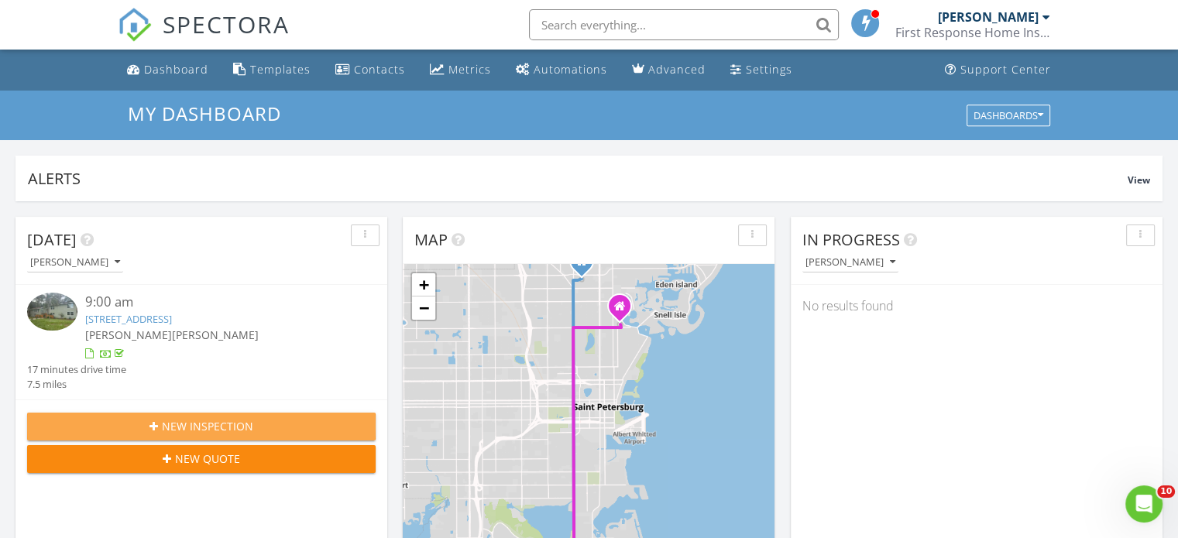
click at [222, 420] on span "New Inspection" at bounding box center [207, 426] width 91 height 16
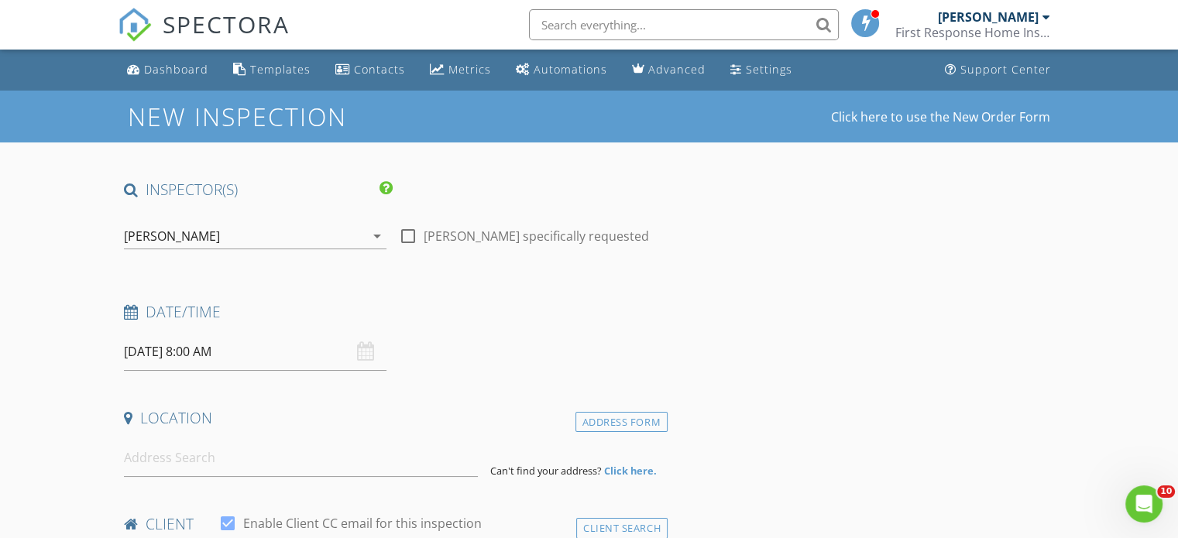
click at [378, 235] on icon "arrow_drop_down" at bounding box center [377, 236] width 19 height 19
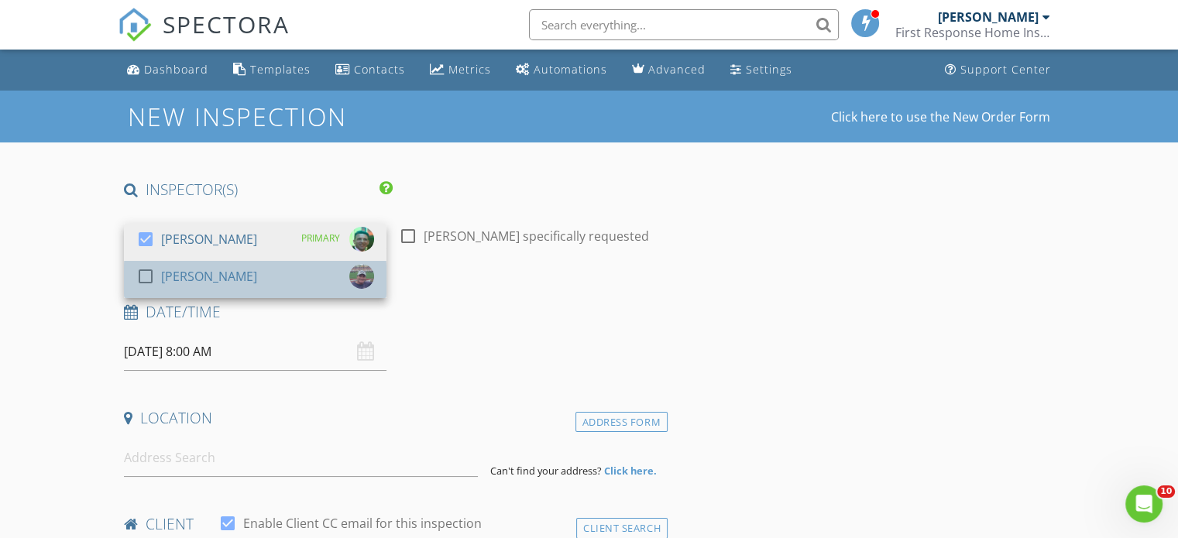
click at [341, 270] on div "check_box_outline_blank [PERSON_NAME]" at bounding box center [255, 279] width 238 height 31
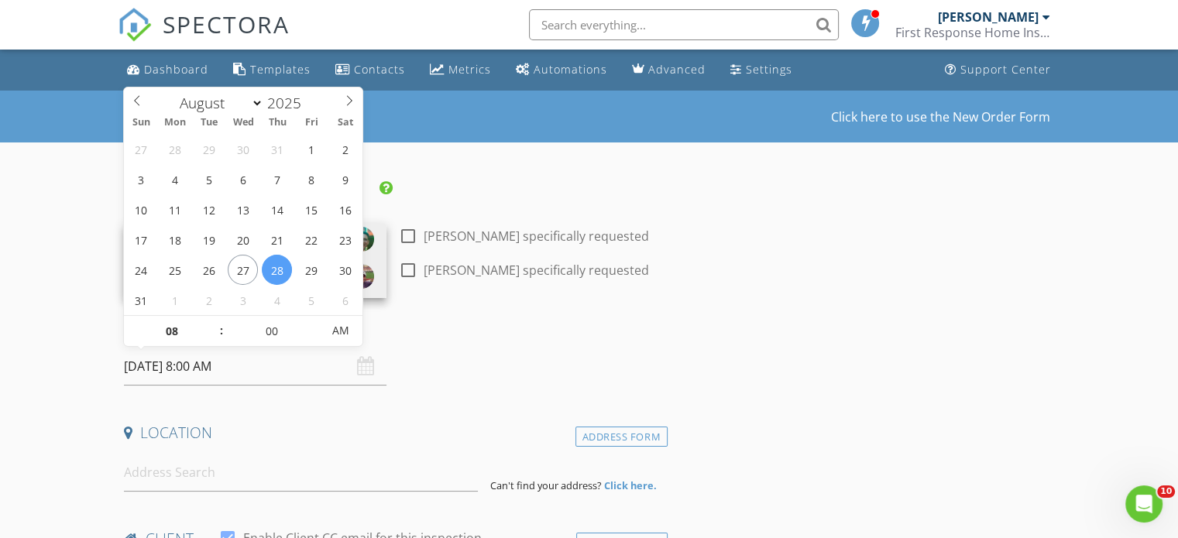
click at [174, 368] on input "[DATE] 8:00 AM" at bounding box center [255, 367] width 262 height 38
select select "8"
type input "[DATE] 8:00 AM"
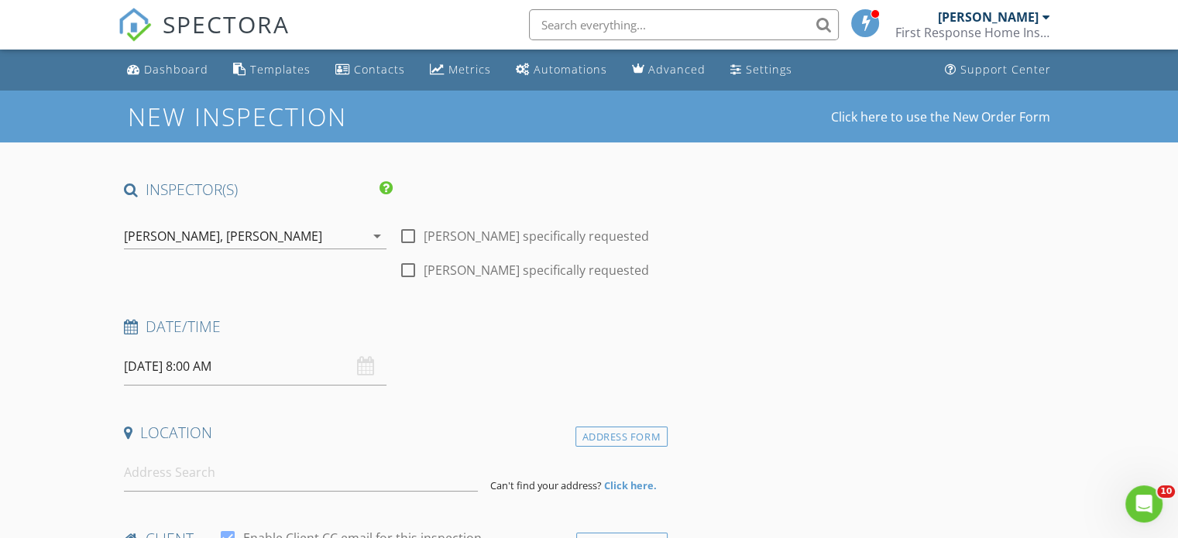
click at [461, 320] on h4 "Date/Time" at bounding box center [392, 327] width 537 height 20
click at [160, 479] on input at bounding box center [301, 473] width 354 height 38
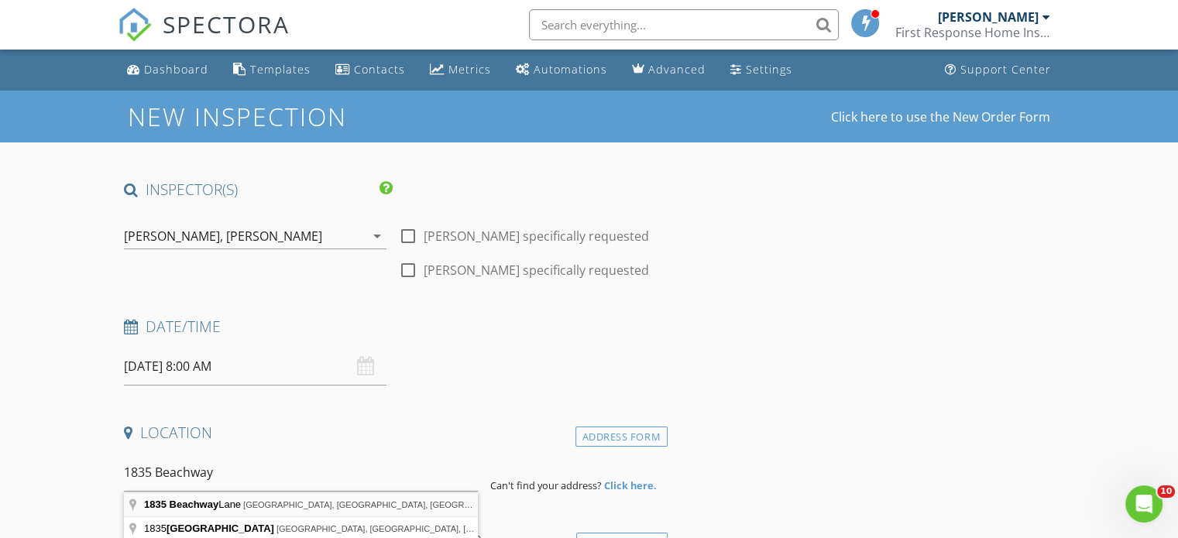
type input "[STREET_ADDRESS][PERSON_NAME]"
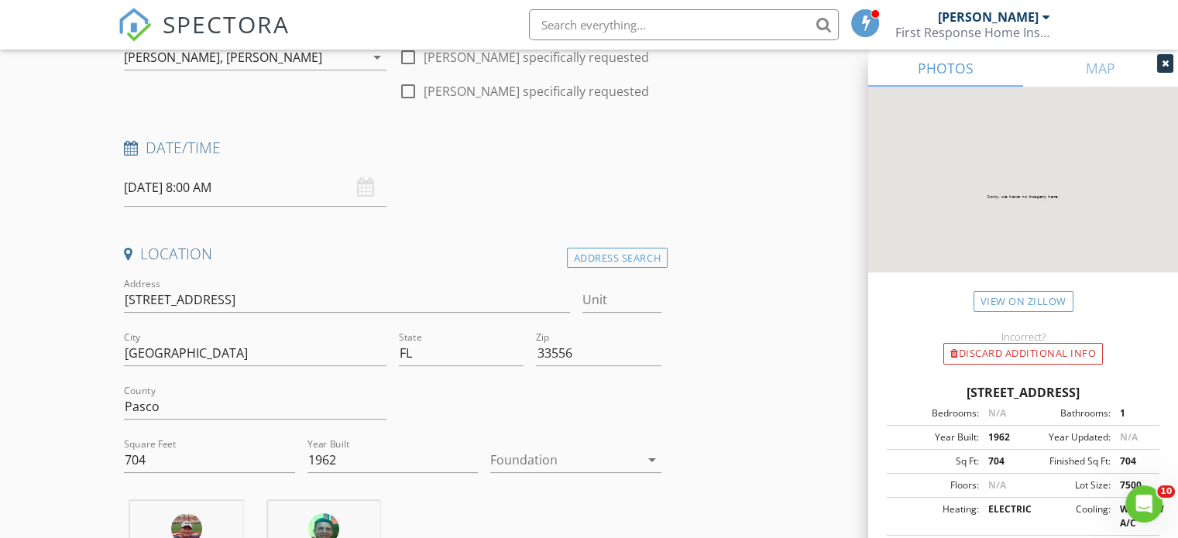
scroll to position [181, 0]
click at [654, 454] on icon "arrow_drop_down" at bounding box center [652, 457] width 19 height 19
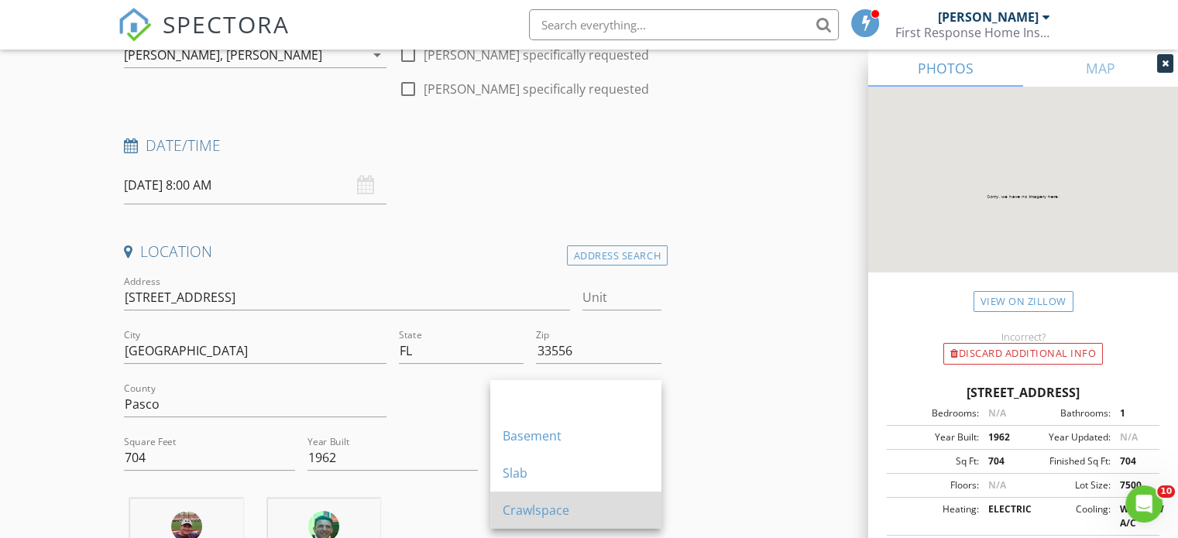
click at [571, 502] on div "Crawlspace" at bounding box center [575, 510] width 146 height 19
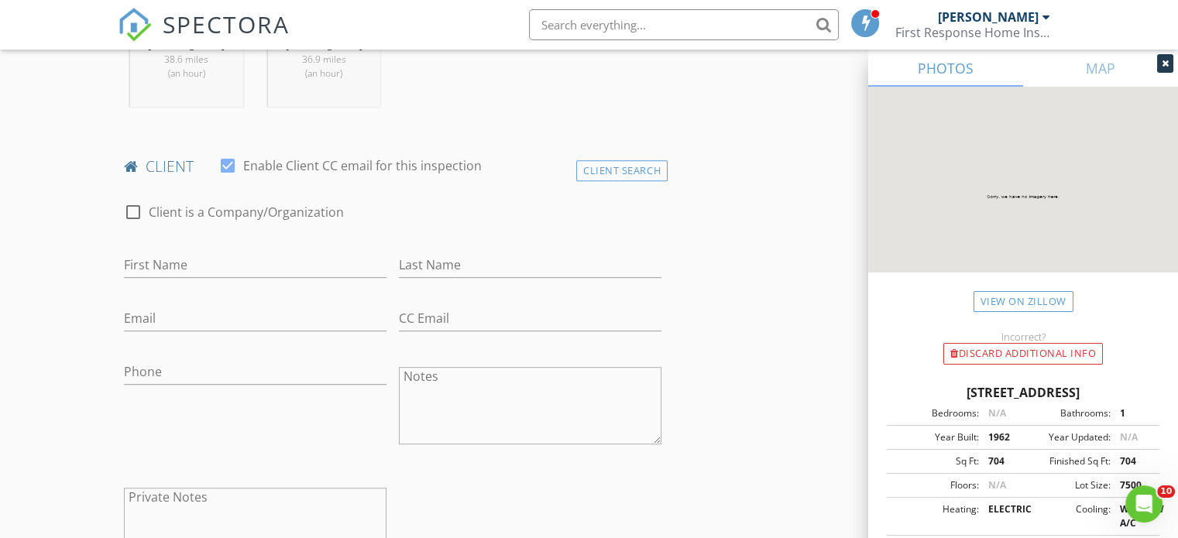
scroll to position [690, 0]
click at [171, 266] on input "First Name" at bounding box center [255, 265] width 262 height 26
click at [607, 164] on div "Client Search" at bounding box center [621, 169] width 91 height 21
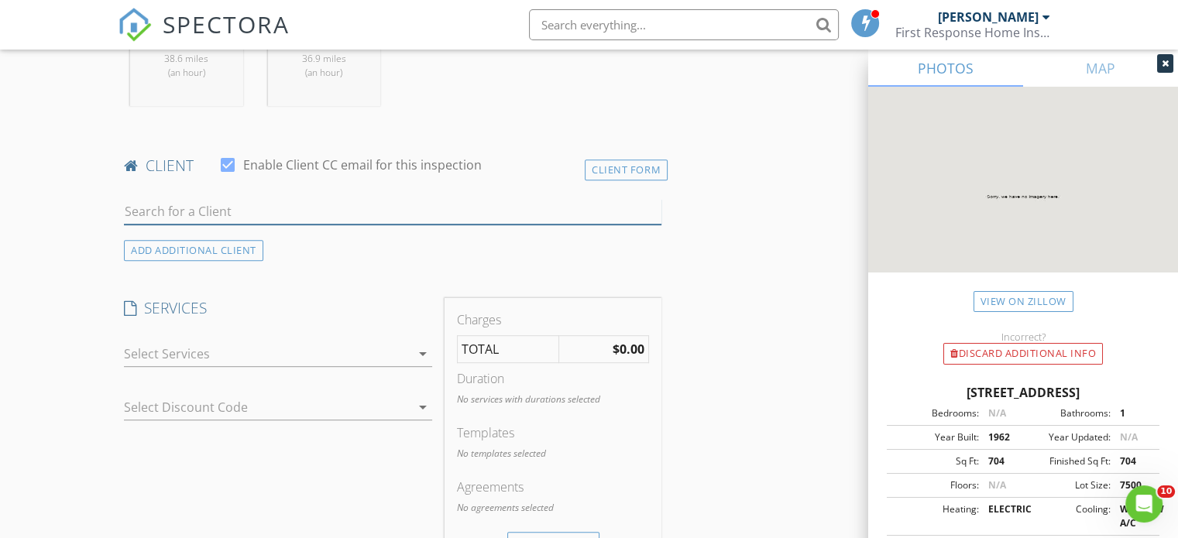
click at [334, 214] on input "text" at bounding box center [392, 212] width 537 height 26
type input "J"
click at [625, 159] on div "Client Form" at bounding box center [626, 169] width 83 height 21
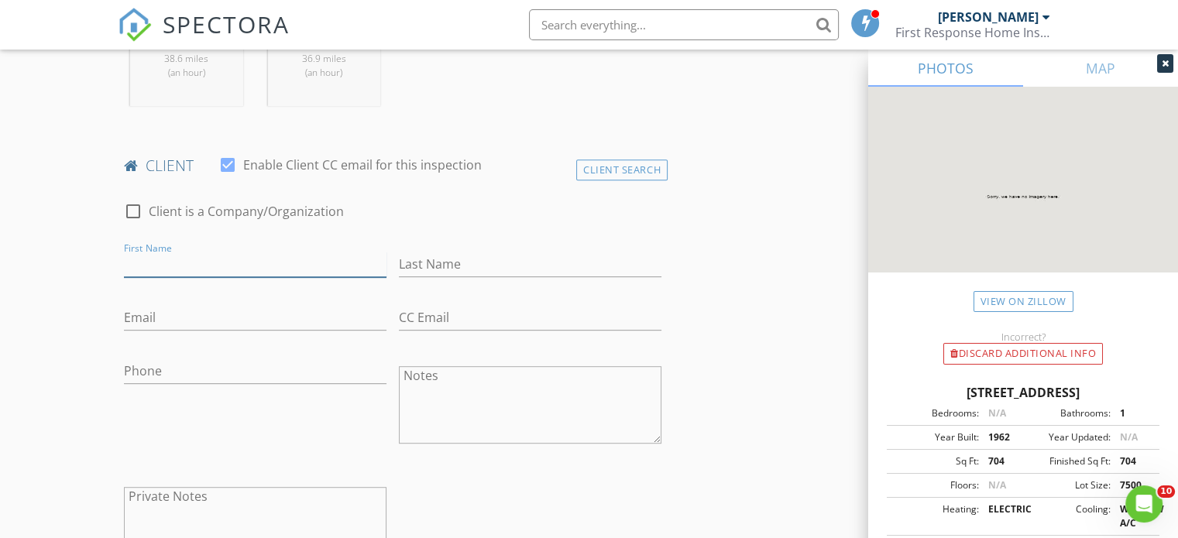
click at [232, 259] on input "First Name" at bounding box center [255, 265] width 262 height 26
type input "[PERSON_NAME]"
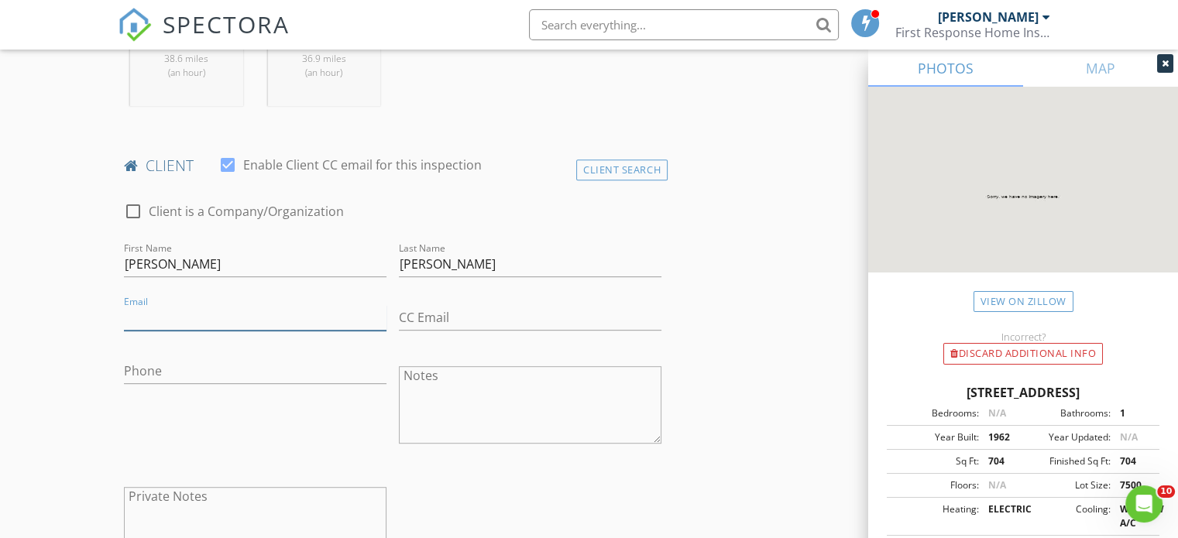
click at [153, 324] on input "Email" at bounding box center [255, 318] width 262 height 26
type input "[EMAIL_ADDRESS][DOMAIN_NAME]"
click at [192, 344] on div at bounding box center [255, 341] width 262 height 9
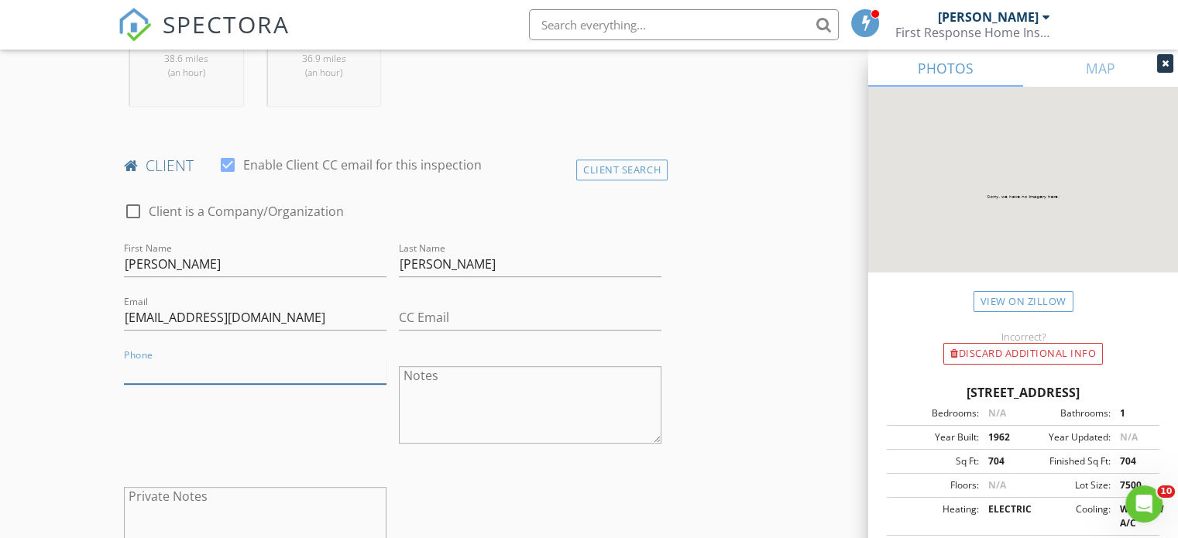
click at [195, 366] on input "Phone" at bounding box center [255, 371] width 262 height 26
click at [166, 362] on input "Phone" at bounding box center [255, 371] width 262 height 26
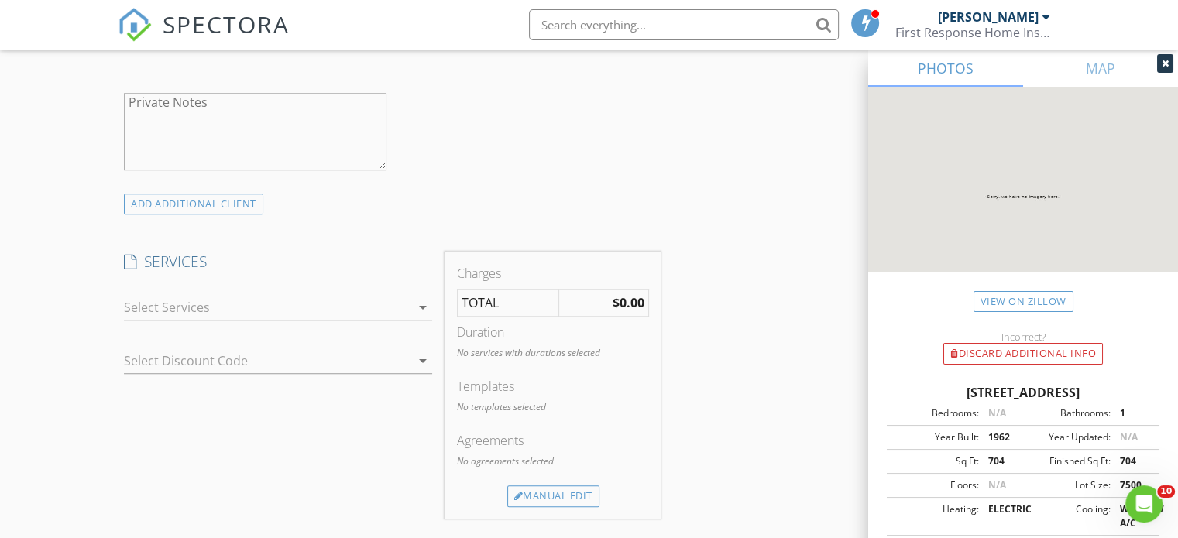
scroll to position [1087, 0]
click at [424, 300] on icon "arrow_drop_down" at bounding box center [422, 304] width 19 height 19
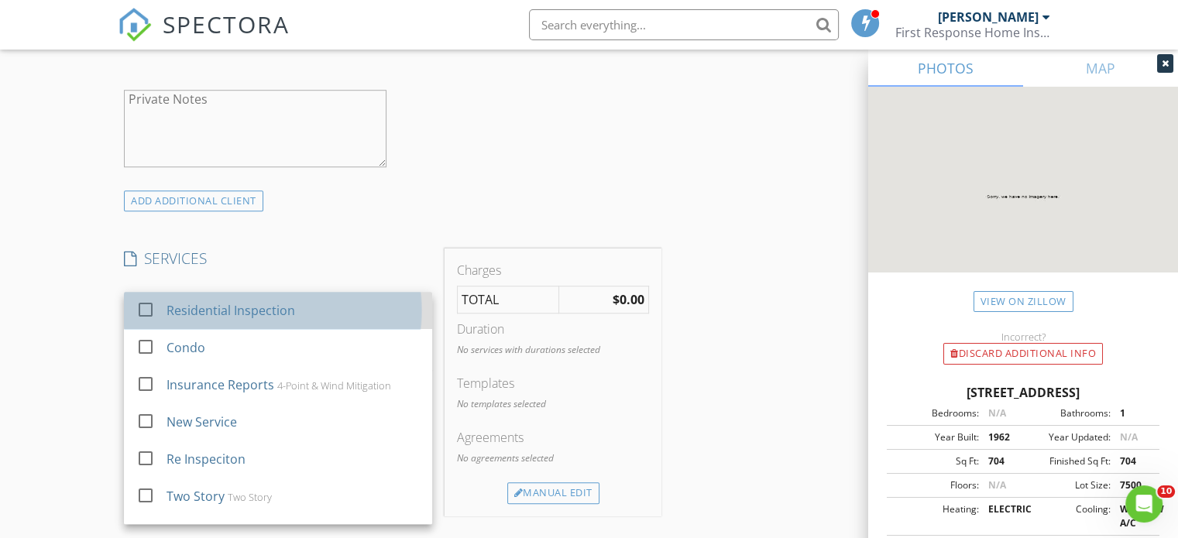
click at [362, 302] on div "Residential Inspection" at bounding box center [293, 310] width 254 height 31
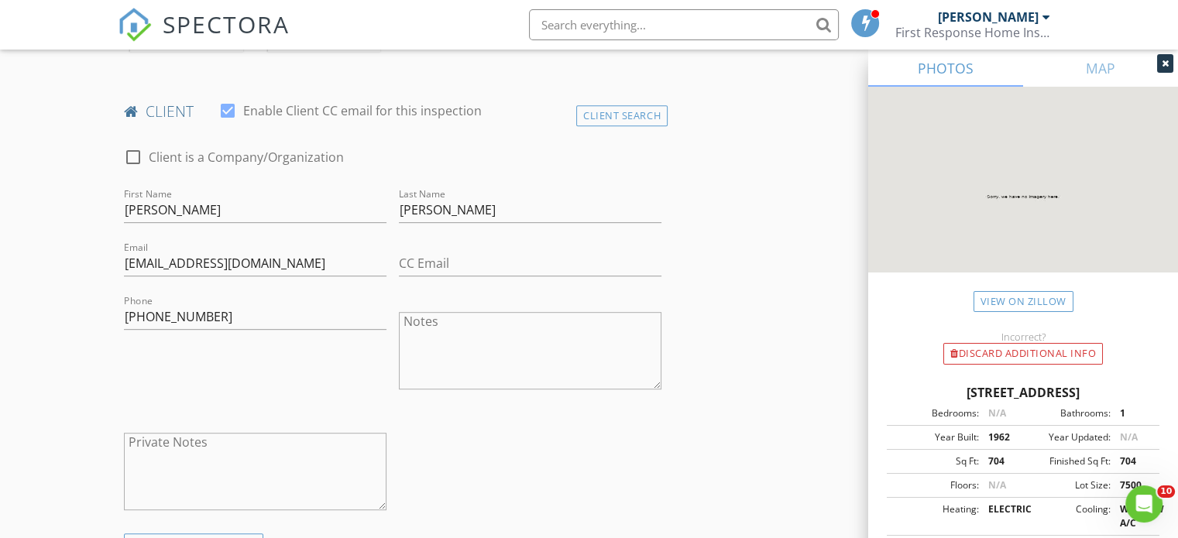
scroll to position [743, 0]
click at [208, 318] on input "[PHONE_NUMBER]" at bounding box center [255, 318] width 262 height 26
type input "7"
